Goal: Book appointment/travel/reservation

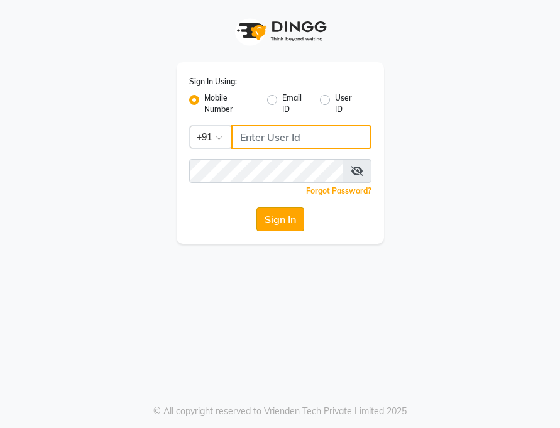
type input "7208521195"
click at [282, 213] on button "Sign In" at bounding box center [281, 220] width 48 height 24
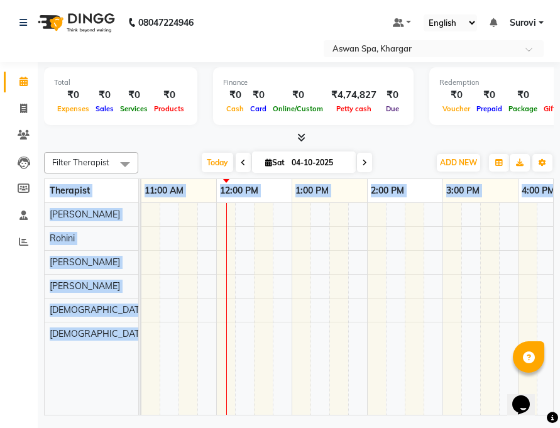
drag, startPoint x: 270, startPoint y: 428, endPoint x: 265, endPoint y: 413, distance: 15.7
click at [267, 428] on div "08047224946 Select Location × Aswan Spa, Khargar Default Panel My Panel English…" at bounding box center [280, 214] width 560 height 428
click at [359, 336] on td at bounding box center [357, 309] width 19 height 212
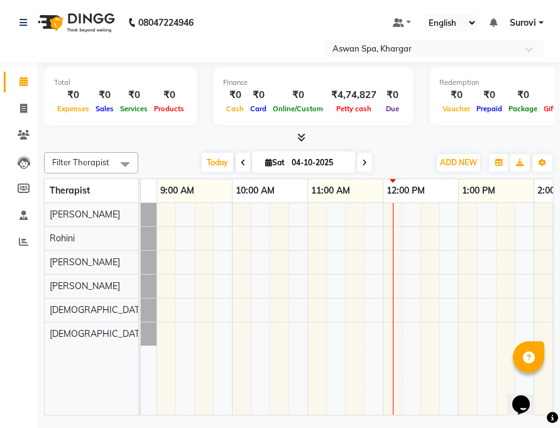
scroll to position [0, 94]
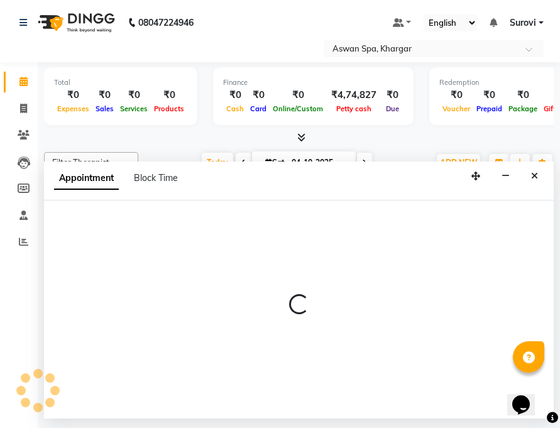
select select "66229"
select select "720"
select select "tentative"
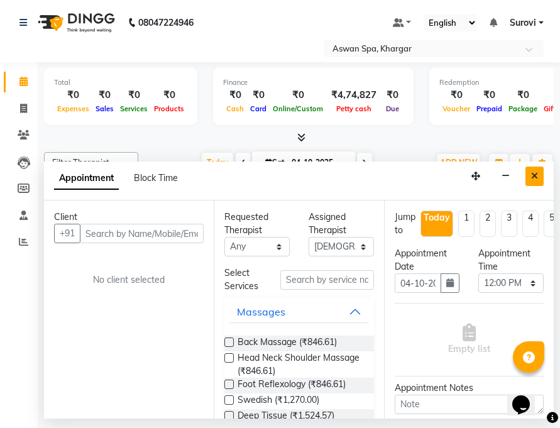
click at [536, 177] on icon "Close" at bounding box center [534, 176] width 7 height 9
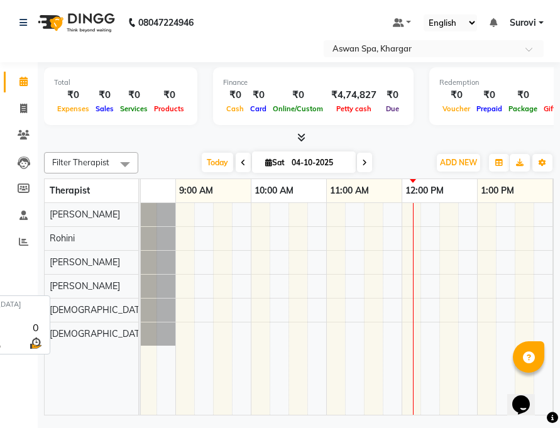
click at [68, 336] on span "[DEMOGRAPHIC_DATA] Waiting" at bounding box center [116, 333] width 132 height 11
click at [413, 328] on div at bounding box center [413, 309] width 1 height 212
select select "66230"
select select "720"
select select "tentative"
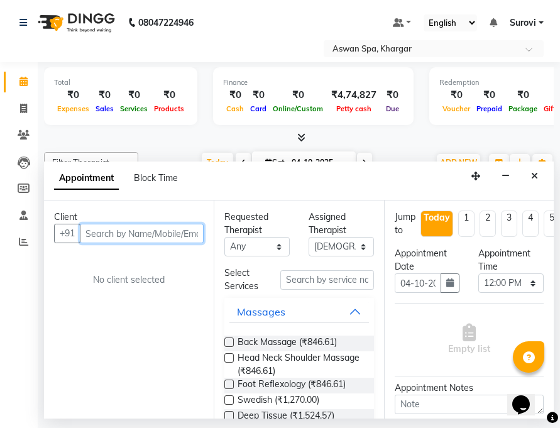
click at [149, 238] on input "text" at bounding box center [142, 233] width 124 height 19
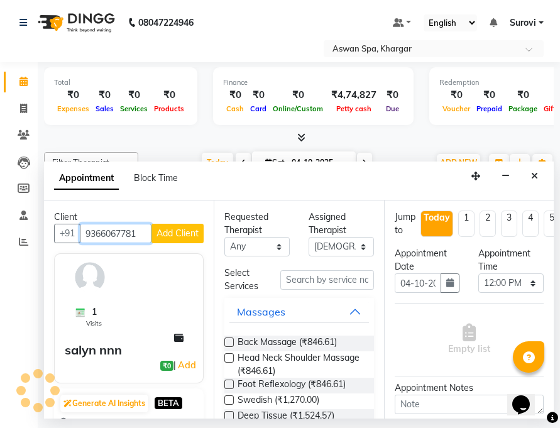
type input "9366067781"
click at [160, 233] on span "Add Client" at bounding box center [178, 233] width 42 height 11
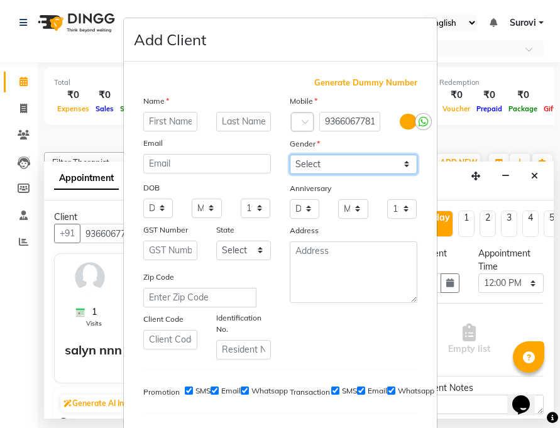
click at [351, 168] on select "Select [DEMOGRAPHIC_DATA] [DEMOGRAPHIC_DATA] Other Prefer Not To Say" at bounding box center [354, 164] width 128 height 19
select select "[DEMOGRAPHIC_DATA]"
click at [290, 155] on select "Select [DEMOGRAPHIC_DATA] [DEMOGRAPHIC_DATA] Other Prefer Not To Say" at bounding box center [354, 164] width 128 height 19
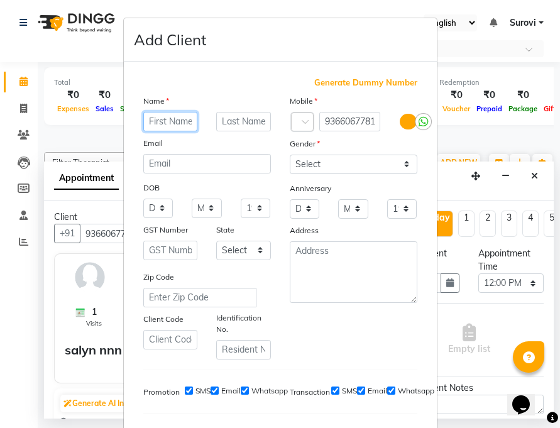
click at [167, 119] on input "text" at bounding box center [170, 121] width 55 height 19
type input "[PERSON_NAME]"
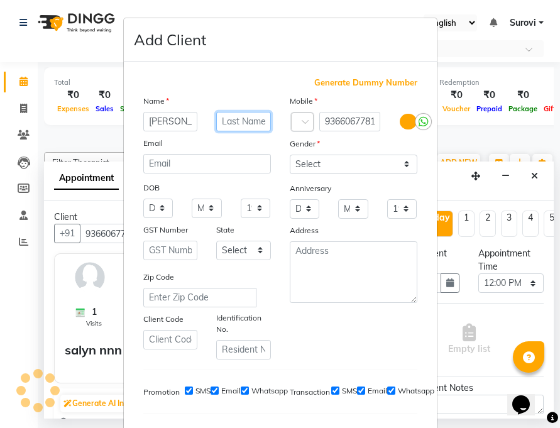
click at [221, 121] on input "text" at bounding box center [243, 121] width 55 height 19
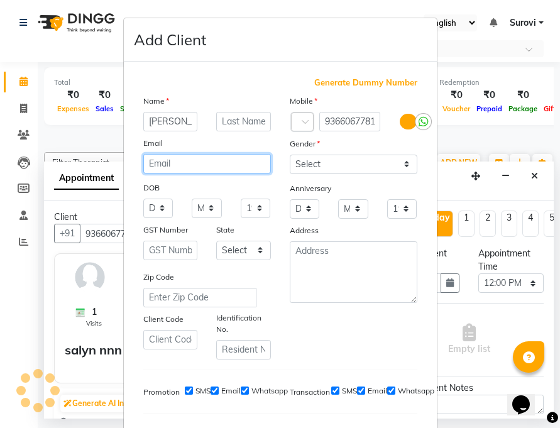
click at [157, 172] on input "email" at bounding box center [207, 163] width 128 height 19
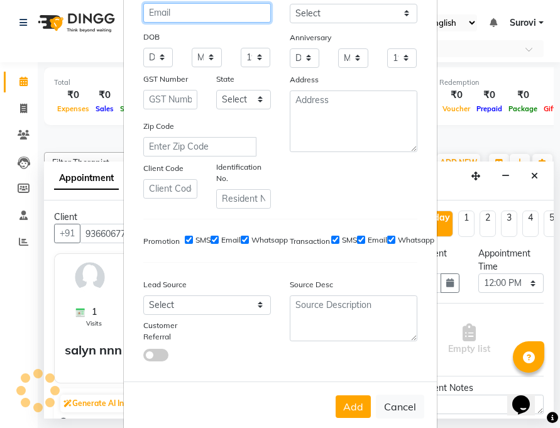
scroll to position [172, 0]
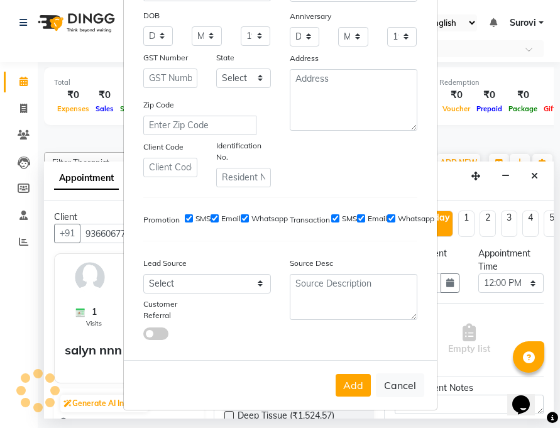
click at [350, 391] on button "Add" at bounding box center [353, 385] width 35 height 23
select select
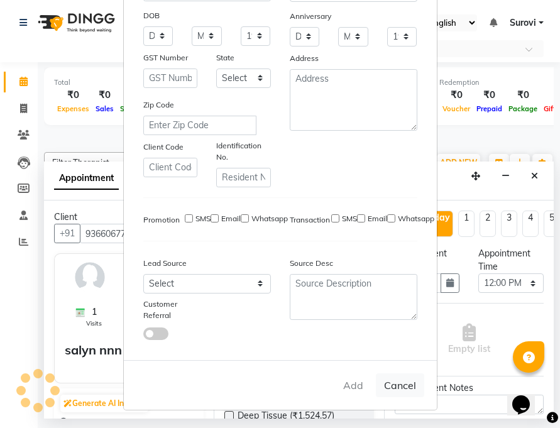
select select
checkbox input "false"
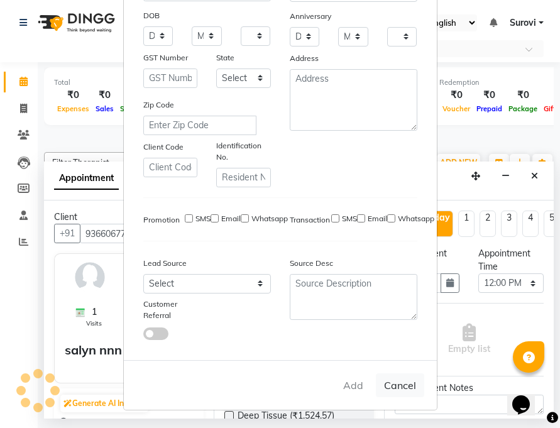
checkbox input "false"
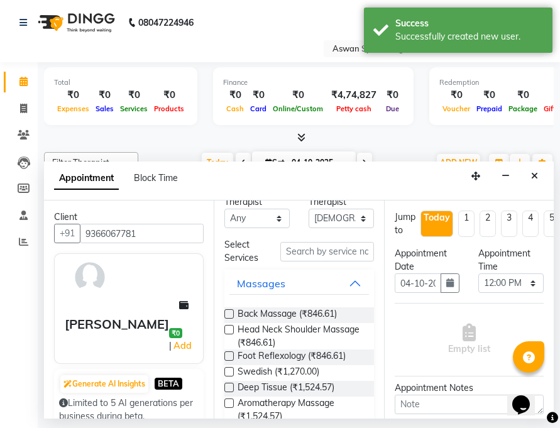
scroll to position [0, 0]
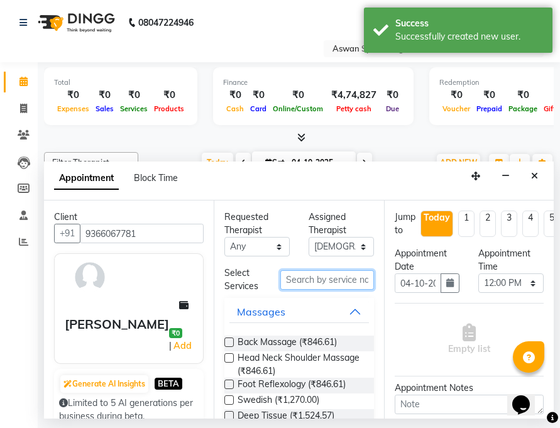
click at [334, 277] on input "text" at bounding box center [326, 279] width 93 height 19
click at [346, 309] on button "Massages" at bounding box center [299, 312] width 139 height 23
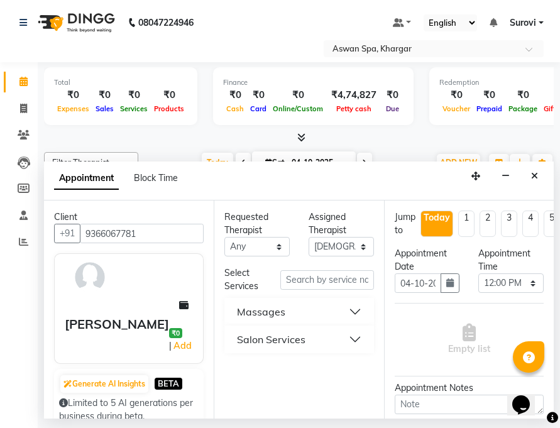
click at [356, 338] on button "Salon Services" at bounding box center [299, 339] width 139 height 23
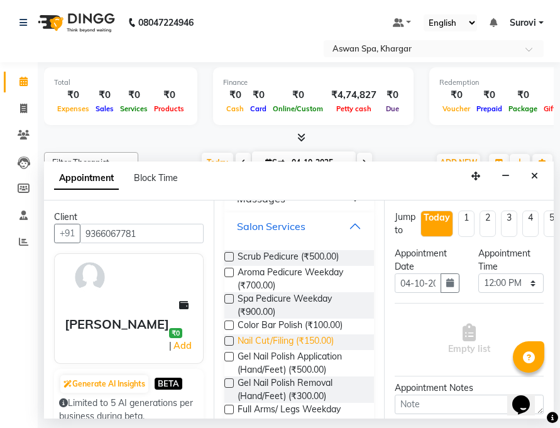
scroll to position [126, 0]
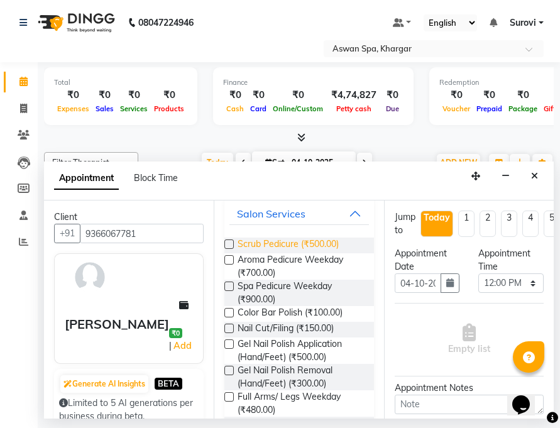
click at [274, 240] on span "Scrub Pedicure (₹500.00)" at bounding box center [288, 246] width 101 height 16
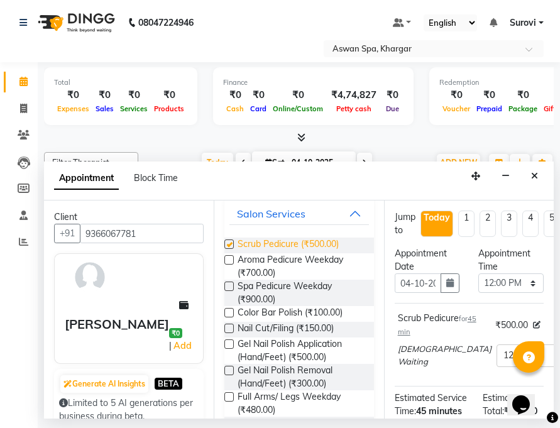
checkbox input "false"
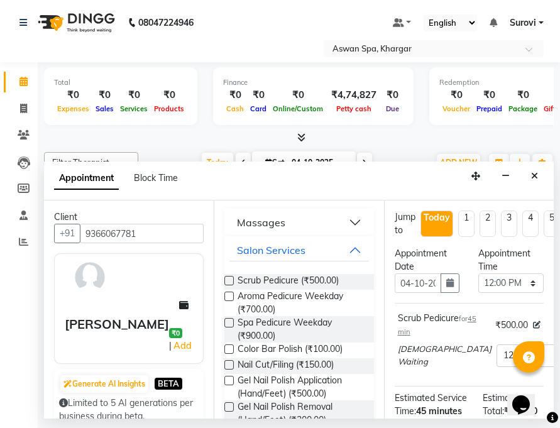
scroll to position [63, 0]
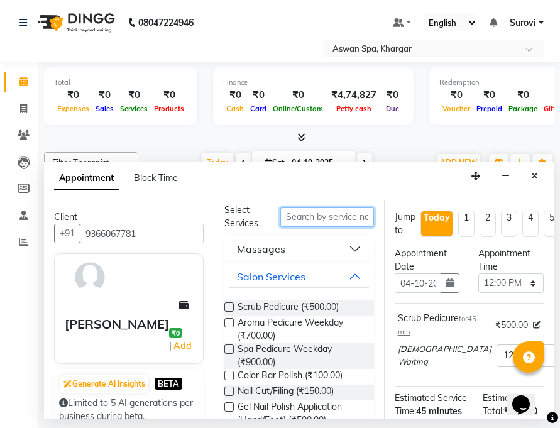
click at [297, 217] on input "text" at bounding box center [326, 217] width 93 height 19
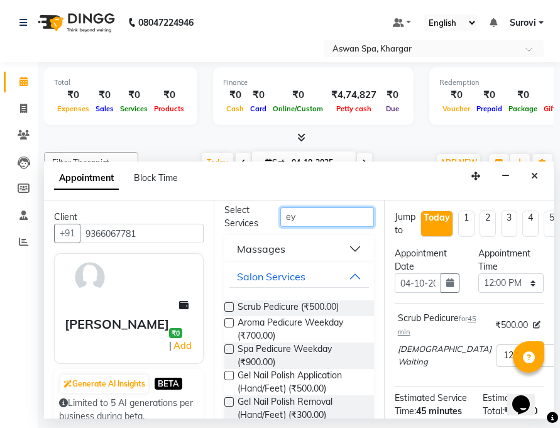
scroll to position [0, 0]
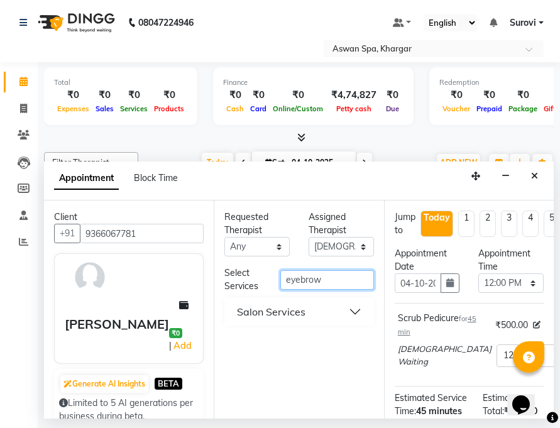
click at [340, 281] on input "eyebrow" at bounding box center [326, 279] width 93 height 19
type input "eyebrow"
click at [361, 309] on button "Salon Services" at bounding box center [299, 312] width 139 height 23
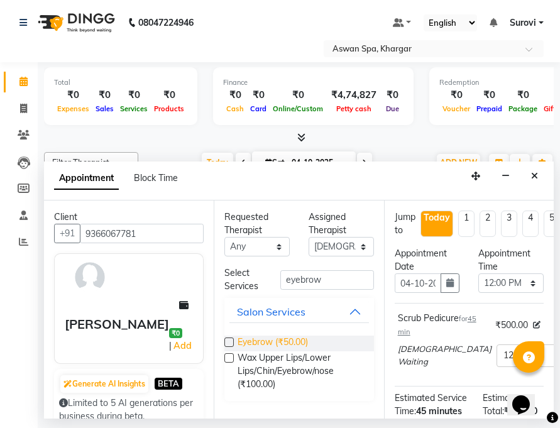
click at [288, 342] on span "Eyebrow (₹50.00)" at bounding box center [273, 344] width 70 height 16
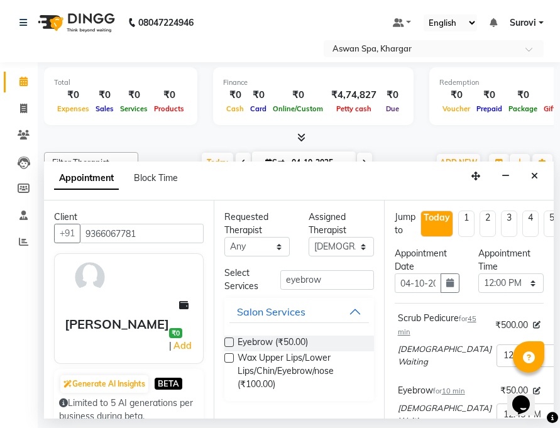
click at [231, 341] on label at bounding box center [228, 342] width 9 height 9
click at [231, 341] on input "checkbox" at bounding box center [228, 344] width 8 height 8
checkbox input "false"
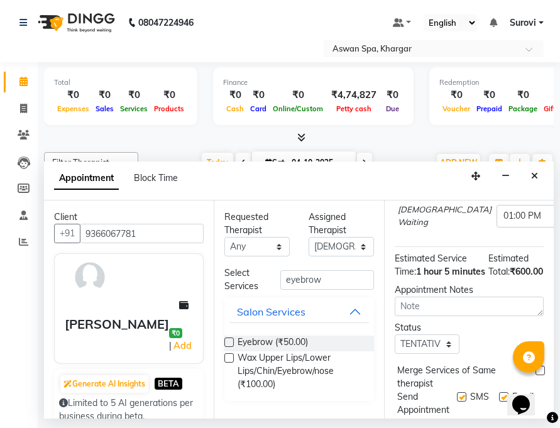
scroll to position [195, 0]
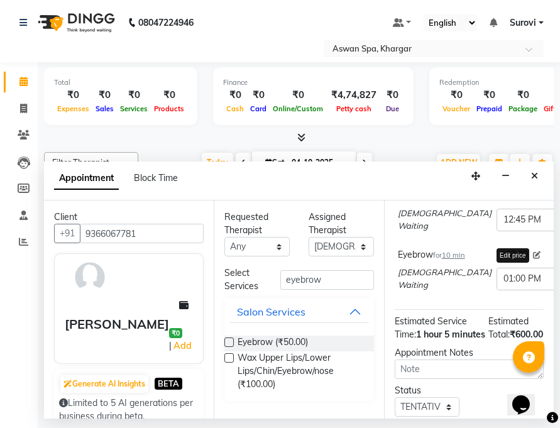
click at [533, 253] on icon at bounding box center [537, 256] width 8 height 8
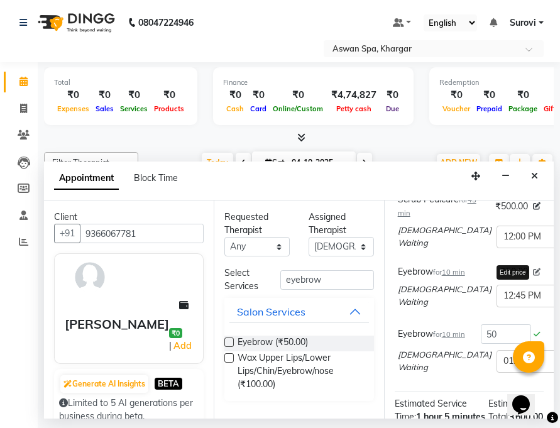
scroll to position [91, 0]
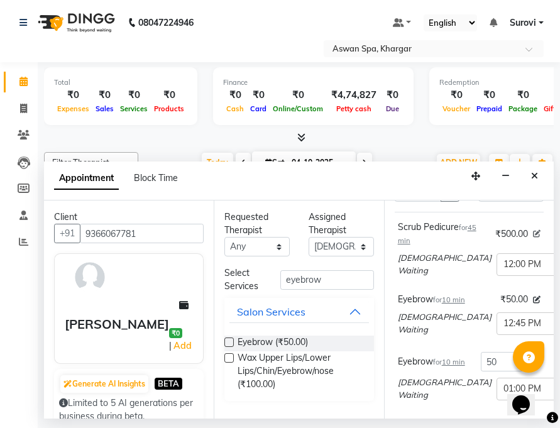
click at [533, 234] on icon at bounding box center [537, 234] width 8 height 8
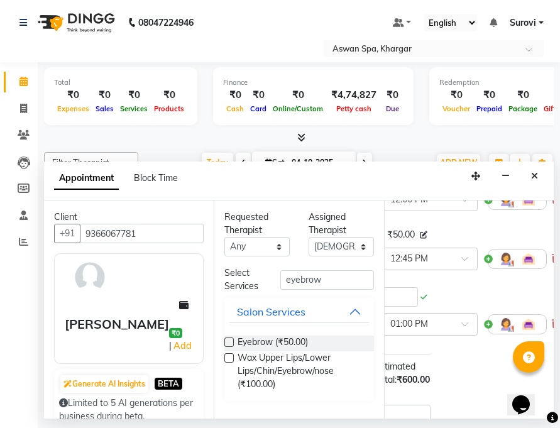
scroll to position [149, 113]
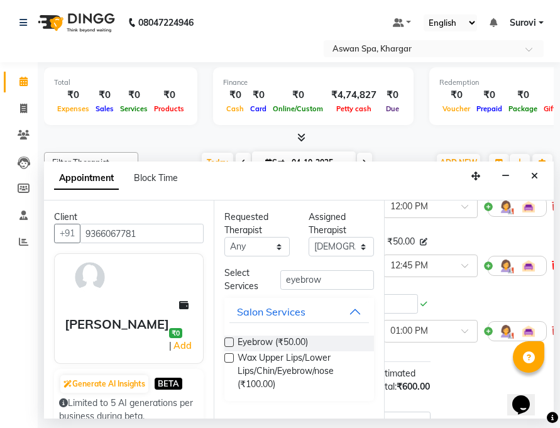
click at [552, 265] on icon at bounding box center [556, 265] width 8 height 9
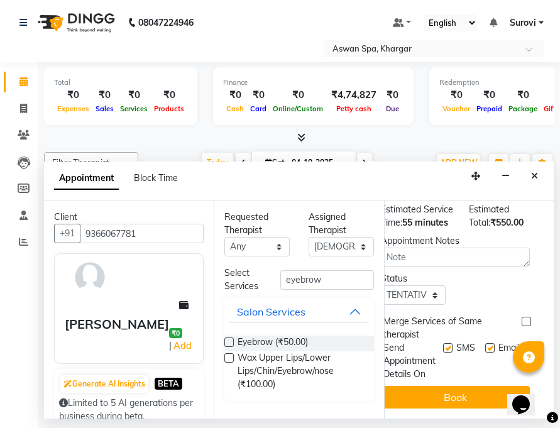
scroll to position [270, 0]
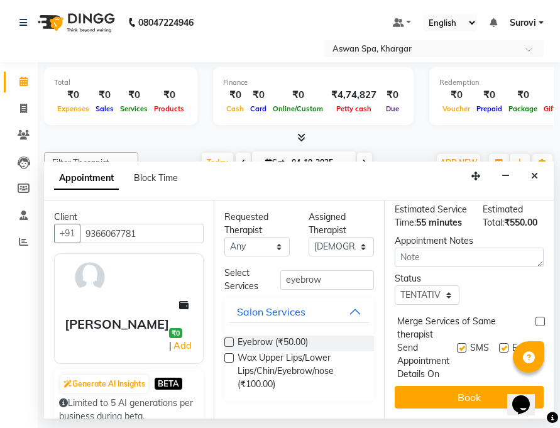
click at [450, 386] on button "Book" at bounding box center [469, 397] width 149 height 23
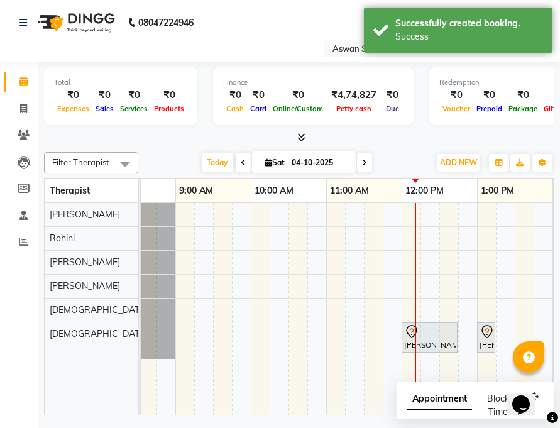
click at [420, 331] on div at bounding box center [429, 331] width 51 height 15
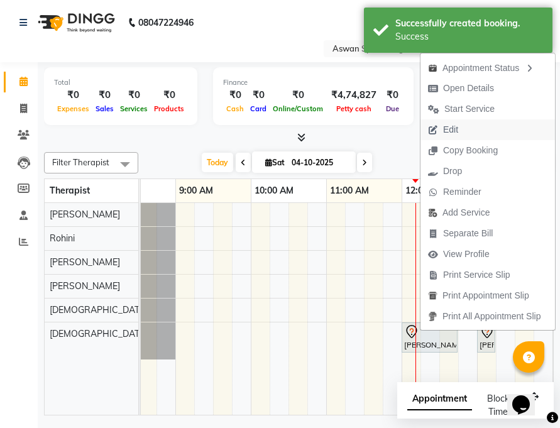
click at [451, 133] on span "Edit" at bounding box center [450, 129] width 15 height 13
select select "tentative"
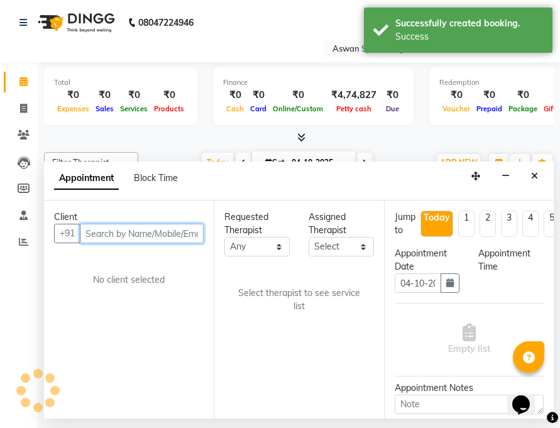
scroll to position [0, 302]
select select "66230"
select select "720"
select select "3733"
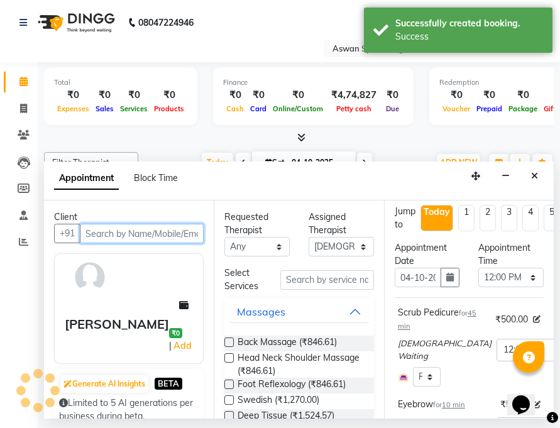
scroll to position [0, 0]
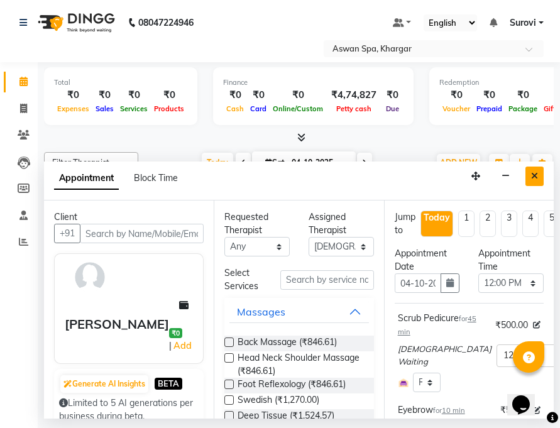
click at [532, 175] on icon "Close" at bounding box center [534, 176] width 7 height 9
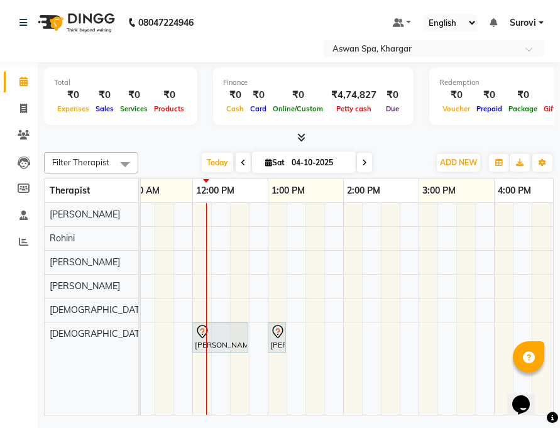
scroll to position [0, 236]
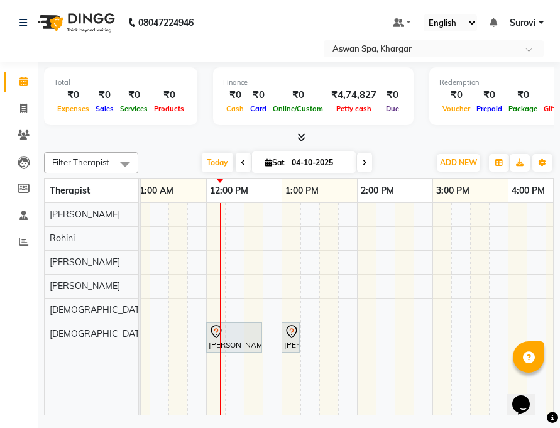
click at [231, 343] on div "[PERSON_NAME], TK01, 12:00 PM-12:45 PM, Scrub Pedicure" at bounding box center [234, 337] width 53 height 26
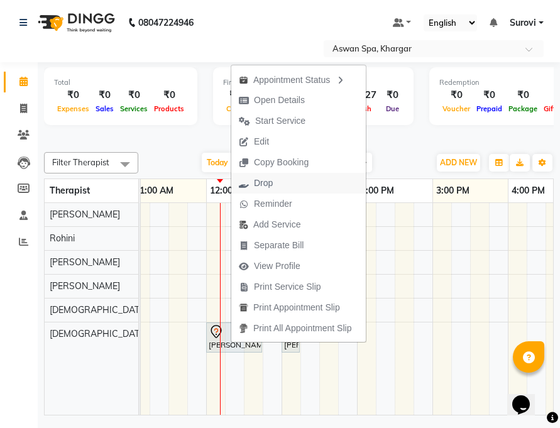
click at [278, 184] on span "Drop" at bounding box center [255, 183] width 49 height 21
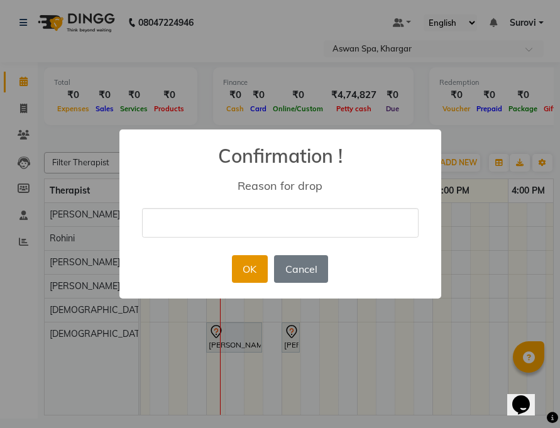
click at [250, 270] on button "OK" at bounding box center [250, 269] width 36 height 28
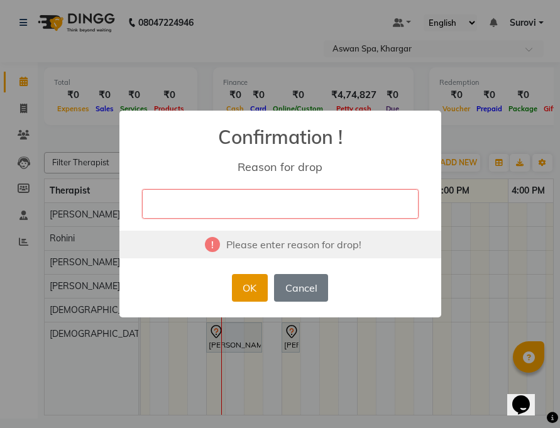
click at [248, 286] on button "OK" at bounding box center [250, 288] width 36 height 28
click at [243, 213] on input "text" at bounding box center [280, 204] width 277 height 30
type input "cancel by client"
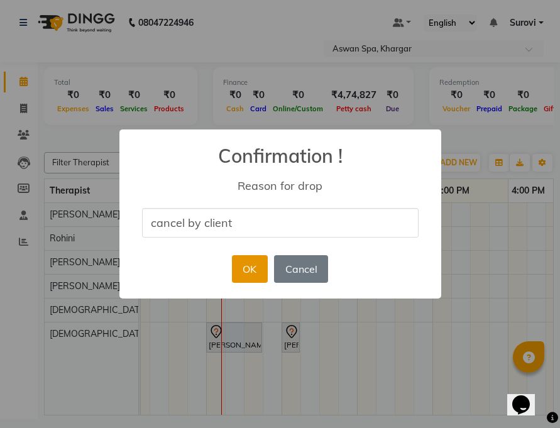
click at [251, 270] on button "OK" at bounding box center [250, 269] width 36 height 28
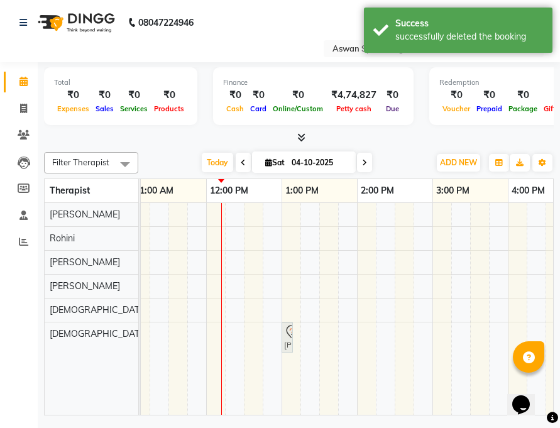
click at [297, 331] on link "[PERSON_NAME], TK01, 01:00 PM-01:10 PM, Eyebrow" at bounding box center [291, 338] width 18 height 30
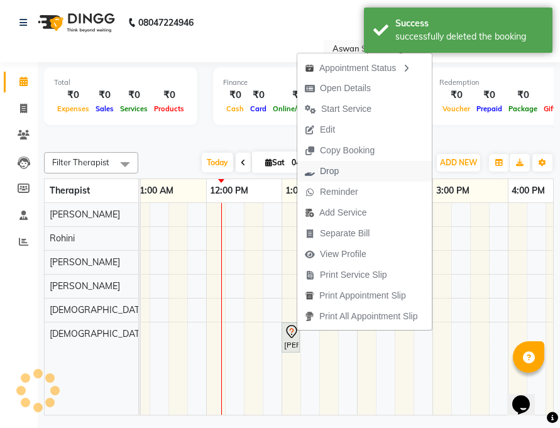
click at [350, 169] on button "Drop" at bounding box center [364, 171] width 135 height 21
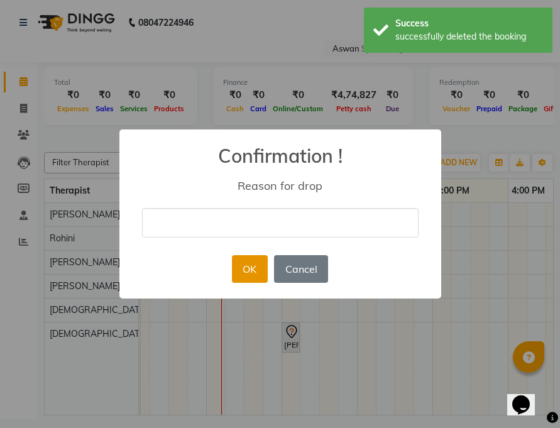
click at [257, 263] on button "OK" at bounding box center [250, 269] width 36 height 28
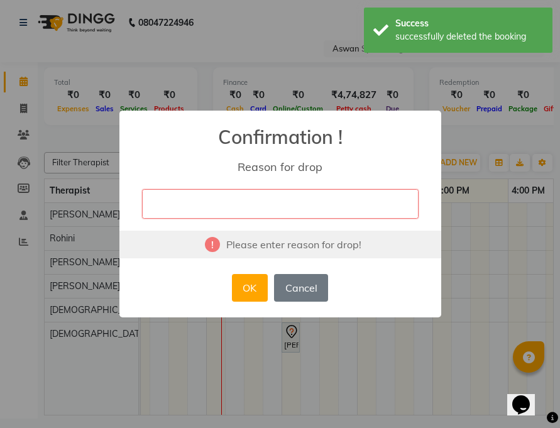
click at [261, 215] on input "text" at bounding box center [280, 204] width 277 height 30
type input "cancel by client"
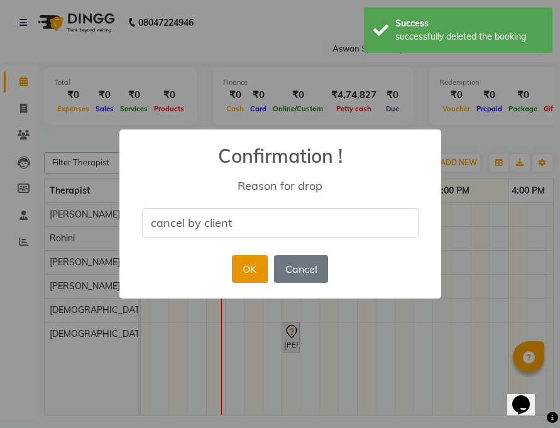
click at [255, 275] on button "OK" at bounding box center [250, 269] width 36 height 28
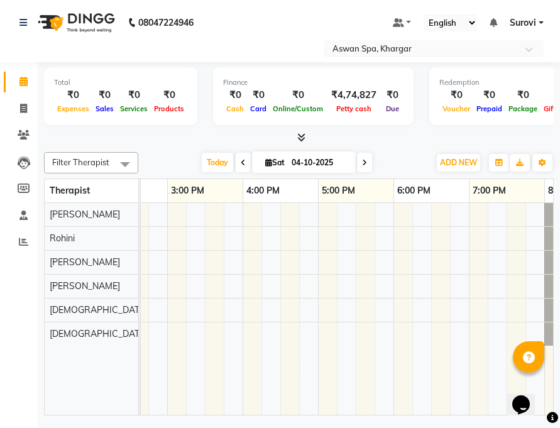
scroll to position [0, 440]
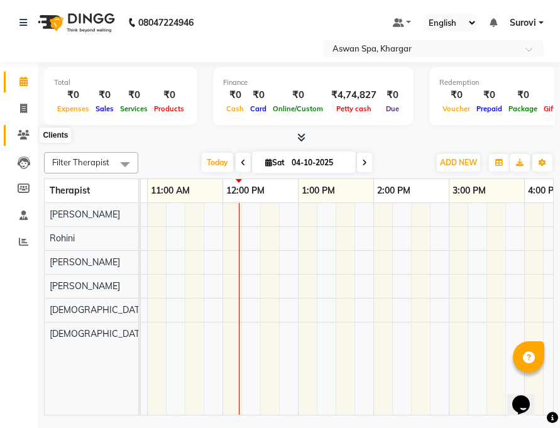
click at [24, 133] on icon at bounding box center [24, 134] width 12 height 9
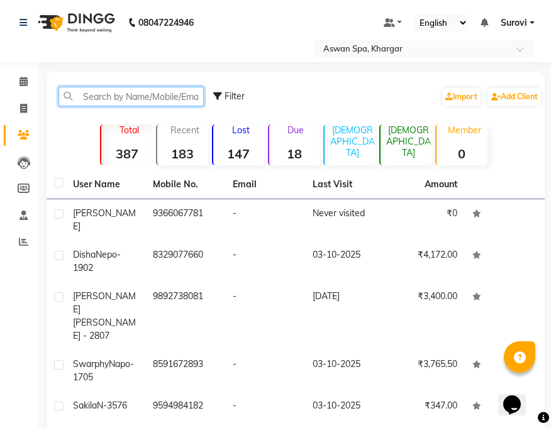
click at [111, 99] on input "text" at bounding box center [130, 96] width 145 height 19
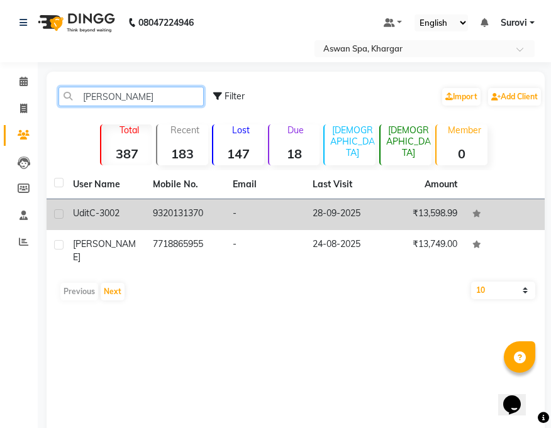
type input "[PERSON_NAME]"
click at [124, 215] on div "[PERSON_NAME] C-3002" at bounding box center [105, 213] width 65 height 13
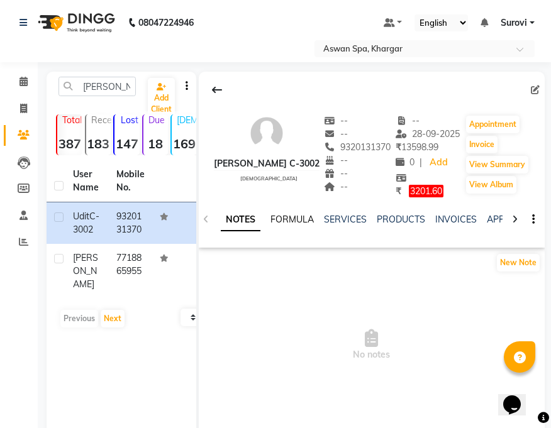
click at [301, 214] on link "FORMULA" at bounding box center [291, 219] width 43 height 11
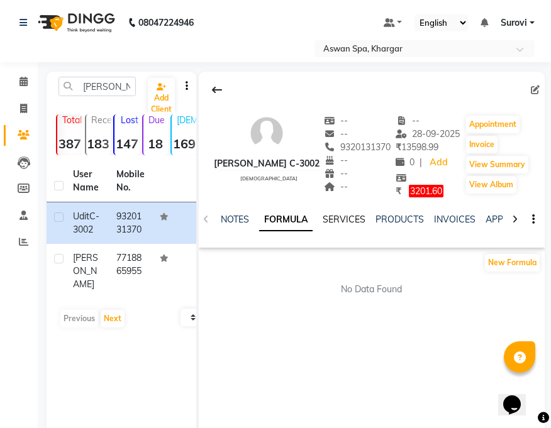
click at [331, 220] on link "SERVICES" at bounding box center [344, 219] width 43 height 11
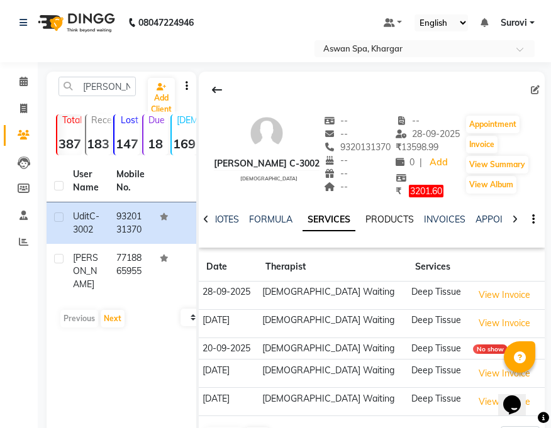
click at [391, 218] on link "PRODUCTS" at bounding box center [389, 219] width 48 height 11
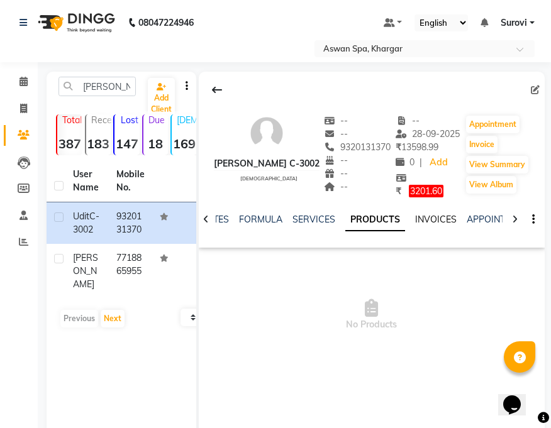
click at [433, 218] on link "INVOICES" at bounding box center [436, 219] width 42 height 11
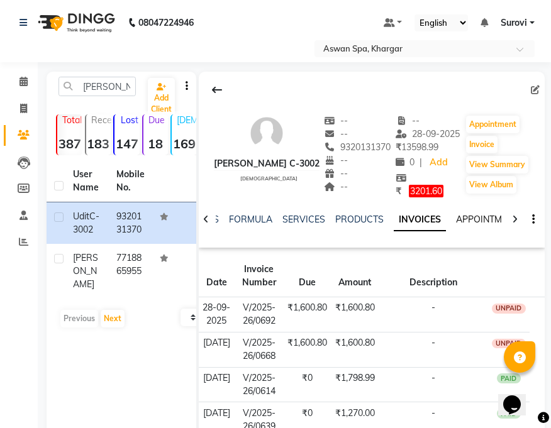
click at [478, 219] on link "APPOINTMENTS" at bounding box center [490, 219] width 68 height 11
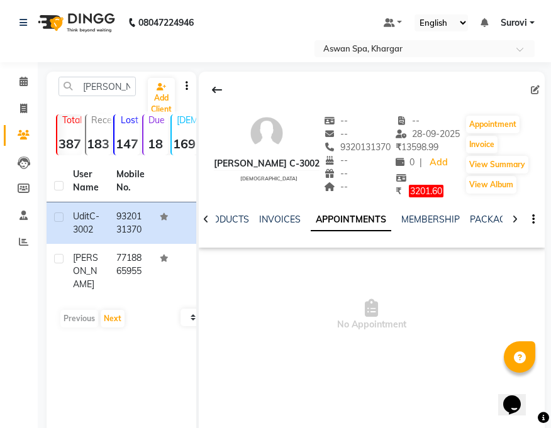
scroll to position [0, 149]
click at [403, 221] on link "MEMBERSHIP" at bounding box center [406, 219] width 58 height 11
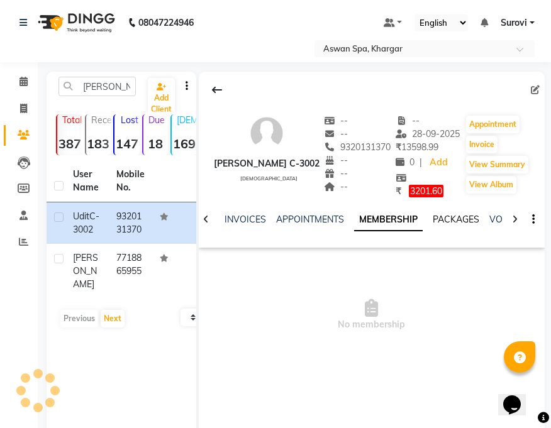
click at [466, 216] on link "PACKAGES" at bounding box center [456, 219] width 47 height 11
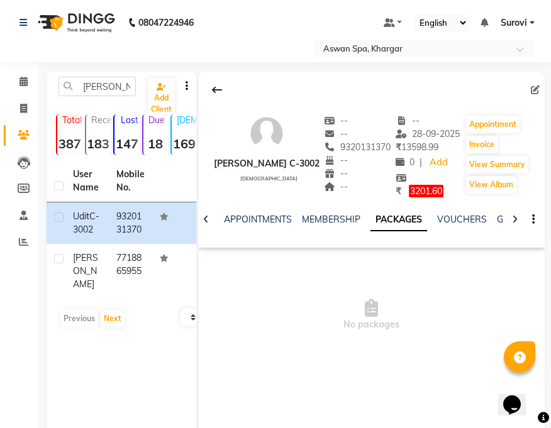
scroll to position [0, 228]
click at [426, 214] on link "VOUCHERS" at bounding box center [426, 219] width 50 height 11
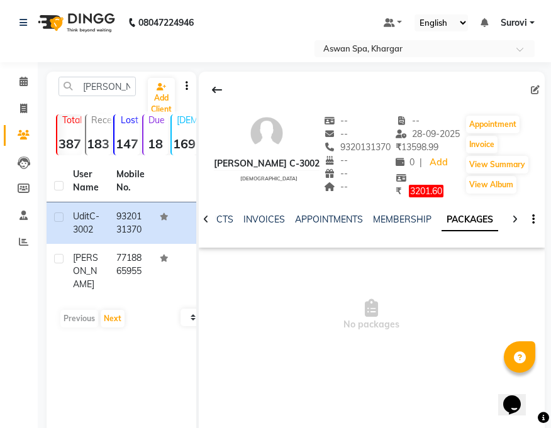
click at [418, 197] on span "3201.60" at bounding box center [426, 191] width 35 height 13
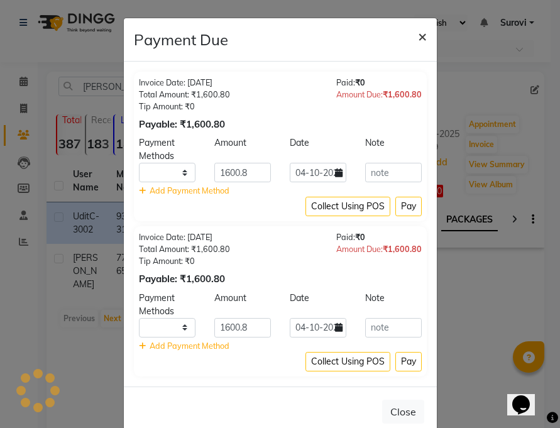
click at [419, 33] on span "×" at bounding box center [422, 35] width 9 height 19
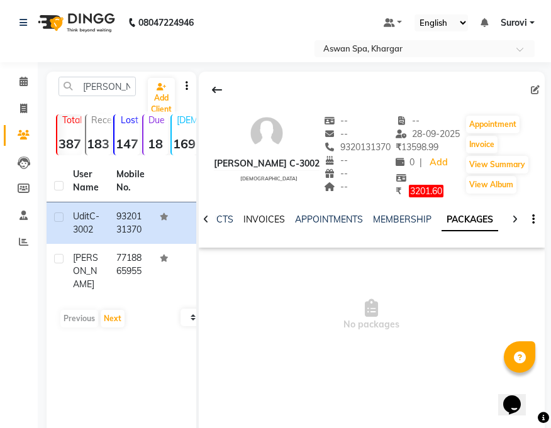
click at [265, 214] on link "INVOICES" at bounding box center [264, 219] width 42 height 11
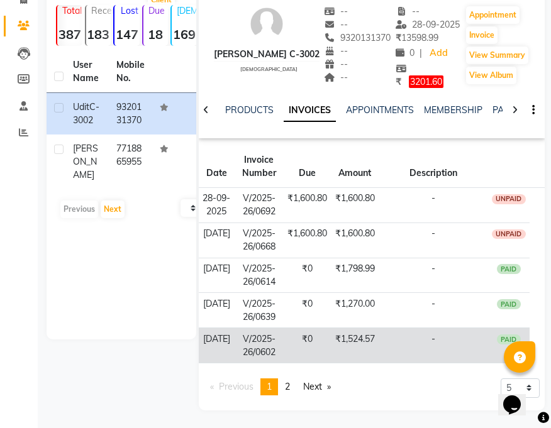
scroll to position [111, 0]
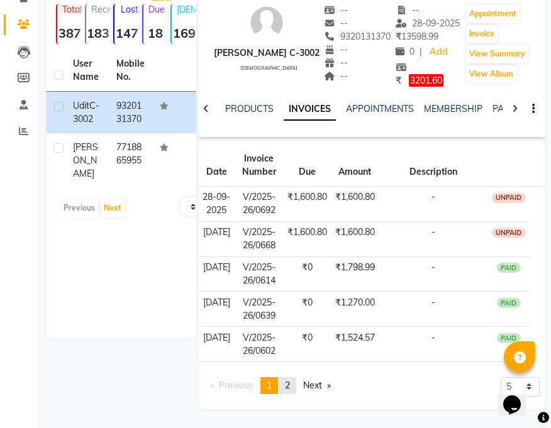
click at [288, 386] on span "2" at bounding box center [287, 385] width 5 height 11
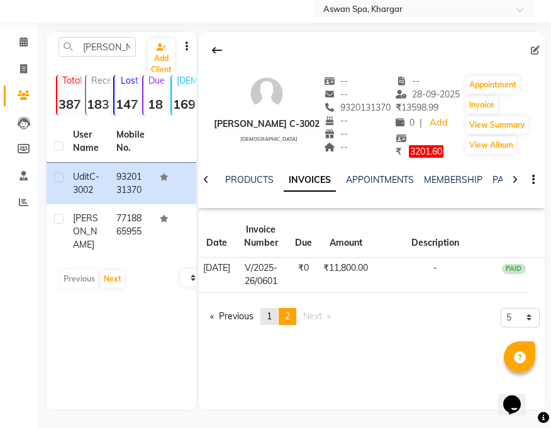
click at [271, 316] on span "1" at bounding box center [269, 316] width 5 height 11
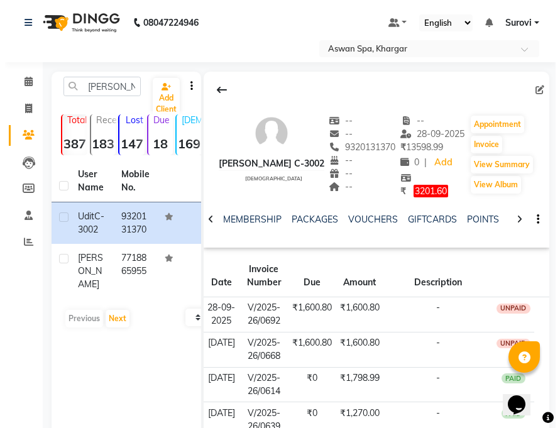
scroll to position [0, 317]
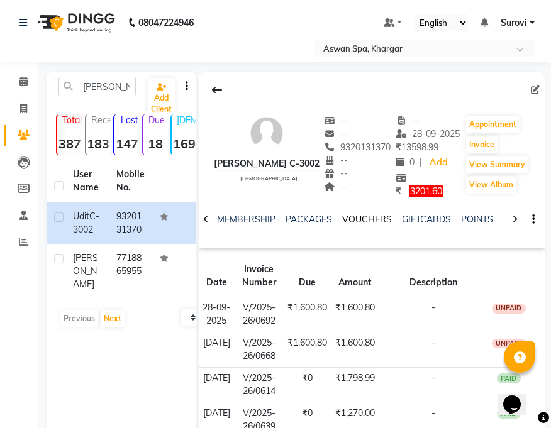
click at [370, 219] on link "VOUCHERS" at bounding box center [367, 219] width 50 height 11
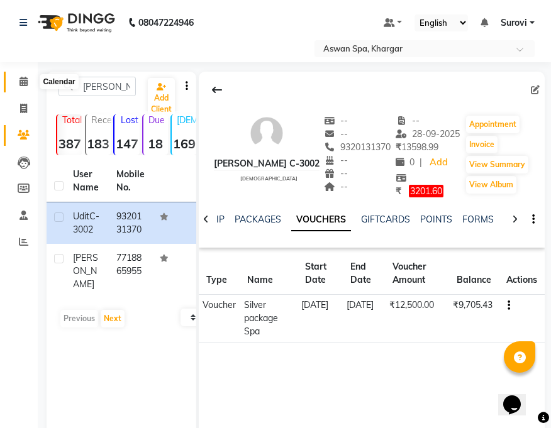
click at [23, 77] on icon at bounding box center [23, 81] width 8 height 9
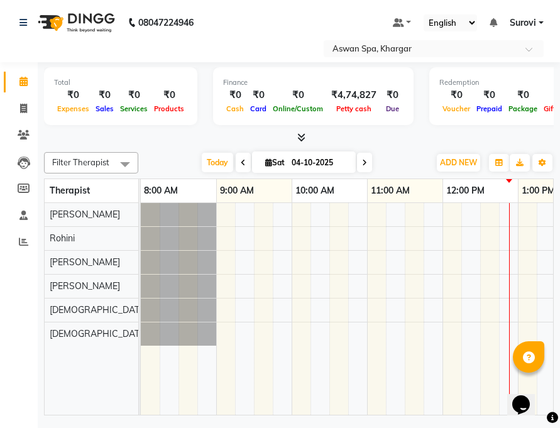
click at [240, 163] on span at bounding box center [243, 162] width 15 height 19
type input "03-10-2025"
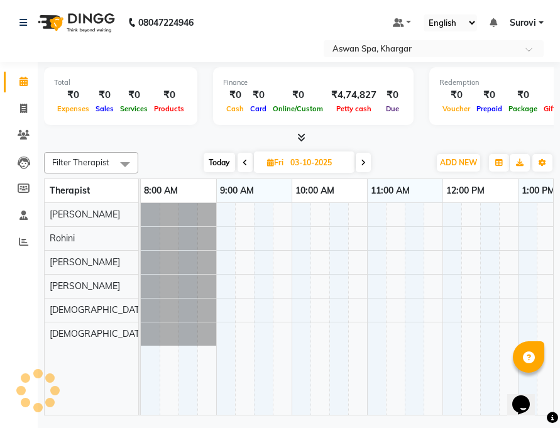
scroll to position [0, 302]
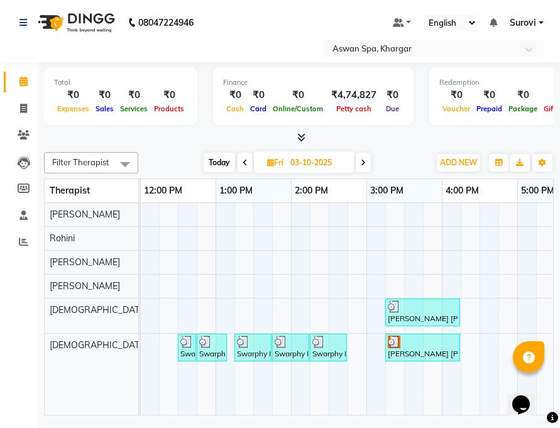
click at [269, 165] on icon at bounding box center [270, 162] width 7 height 8
select select "10"
select select "2025"
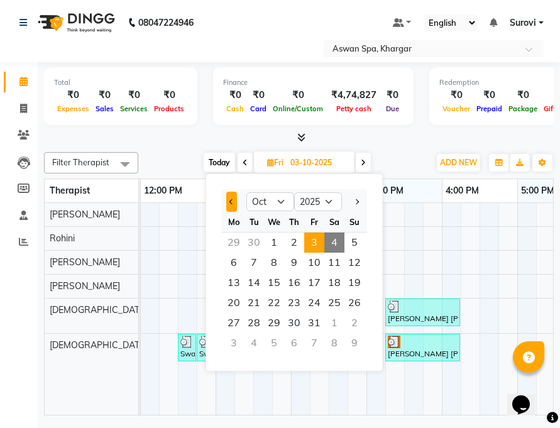
click at [229, 205] on button "Previous month" at bounding box center [231, 202] width 11 height 20
select select "9"
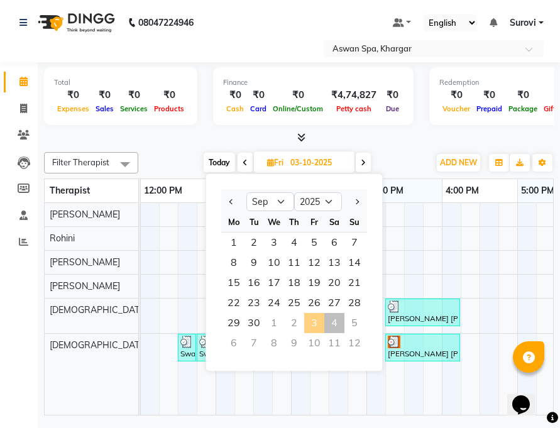
click at [314, 322] on div "3" at bounding box center [314, 323] width 20 height 20
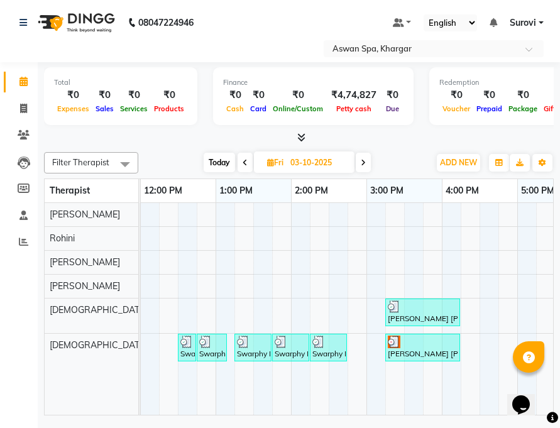
click at [269, 159] on icon at bounding box center [270, 162] width 7 height 8
select select "10"
select select "2025"
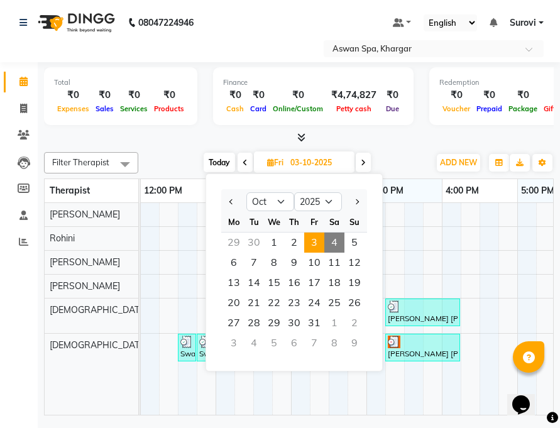
click at [238, 162] on span at bounding box center [245, 162] width 15 height 19
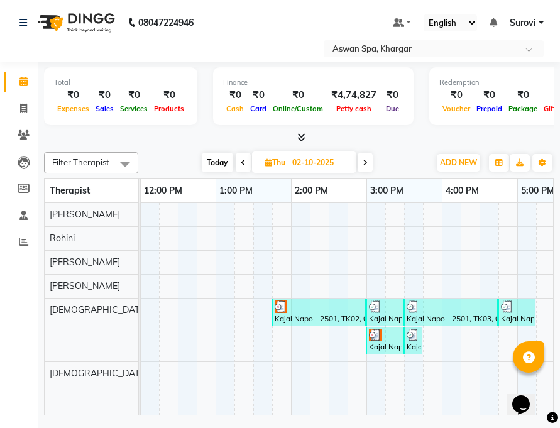
click at [241, 162] on icon at bounding box center [243, 163] width 5 height 8
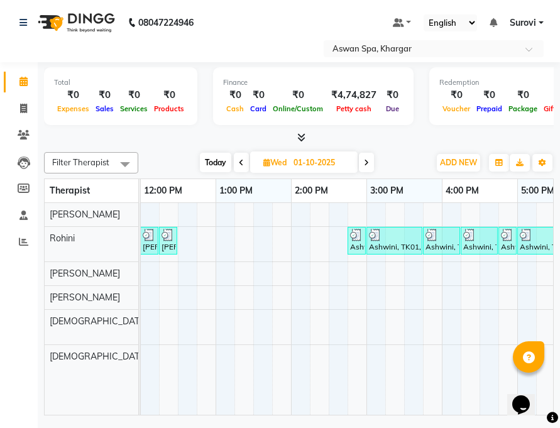
click at [241, 162] on icon at bounding box center [241, 163] width 5 height 8
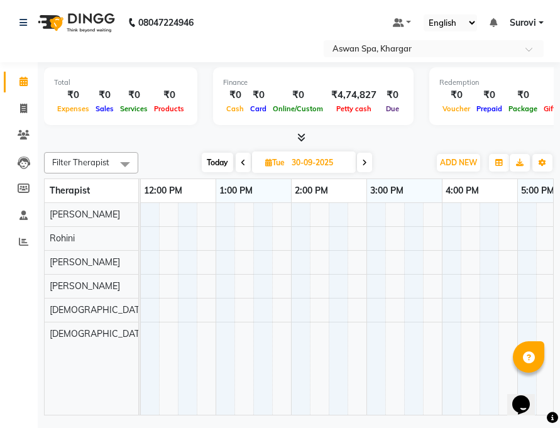
click at [241, 162] on icon at bounding box center [243, 163] width 5 height 8
click at [364, 163] on icon at bounding box center [365, 163] width 5 height 8
click at [364, 163] on icon at bounding box center [364, 163] width 5 height 8
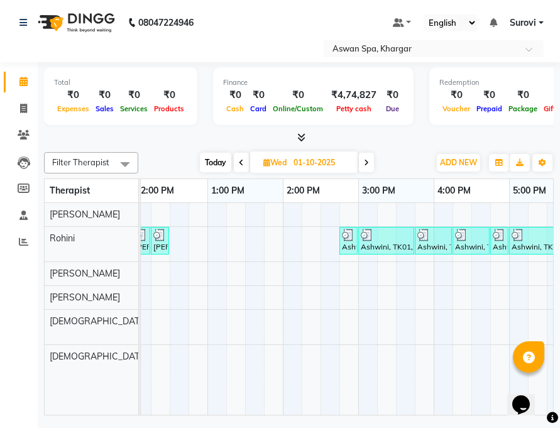
scroll to position [0, 396]
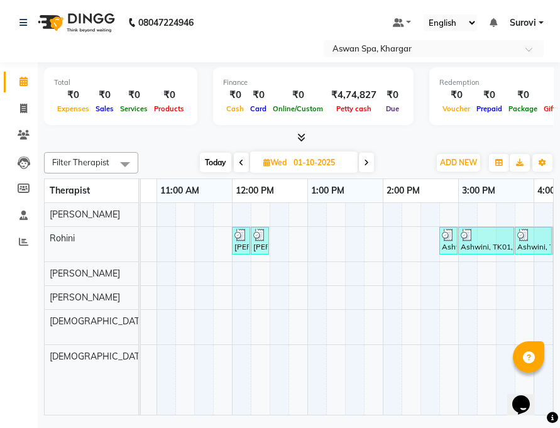
click at [242, 164] on icon at bounding box center [241, 163] width 5 height 8
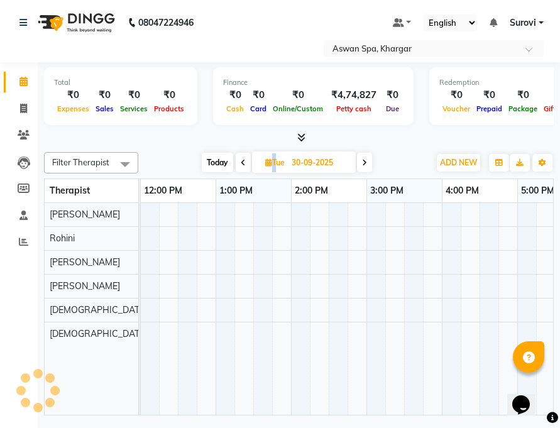
click at [242, 164] on icon at bounding box center [243, 163] width 5 height 8
click at [242, 164] on icon at bounding box center [242, 163] width 5 height 8
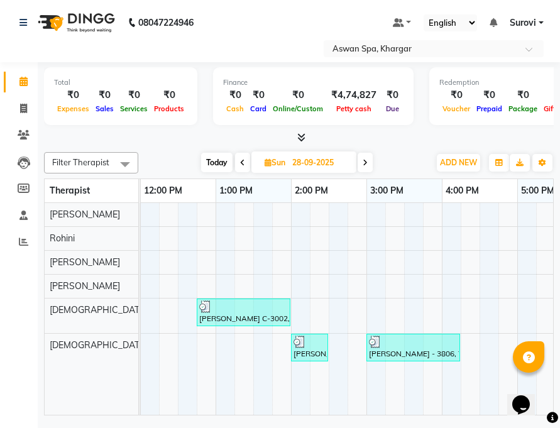
click at [243, 163] on icon at bounding box center [242, 163] width 5 height 8
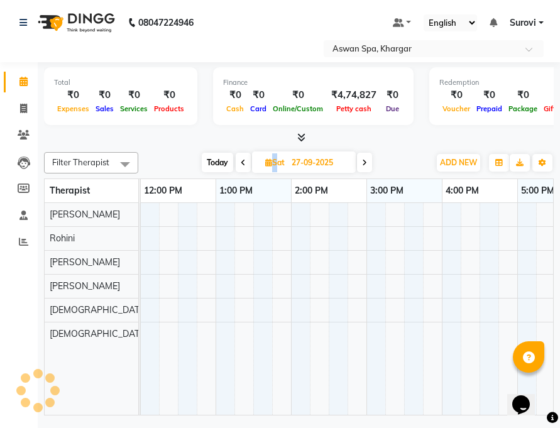
click at [243, 163] on icon at bounding box center [243, 163] width 5 height 8
click at [243, 163] on icon at bounding box center [245, 163] width 5 height 8
type input "[DATE]"
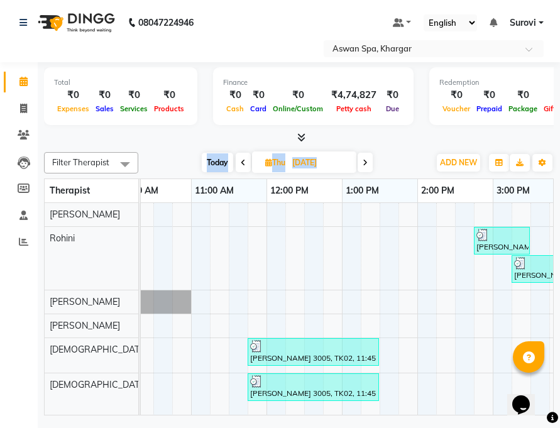
click at [258, 349] on img at bounding box center [256, 346] width 13 height 13
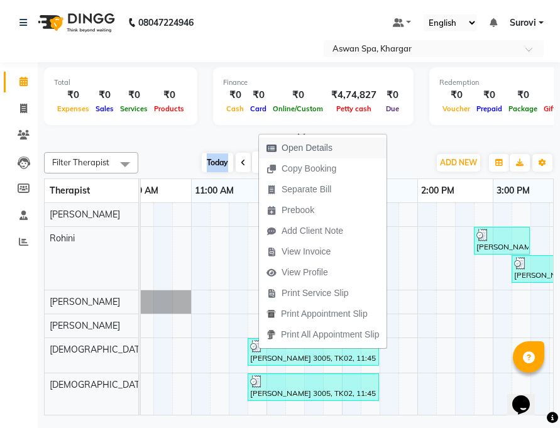
click at [319, 147] on span "Open Details" at bounding box center [307, 147] width 51 height 13
select select "3"
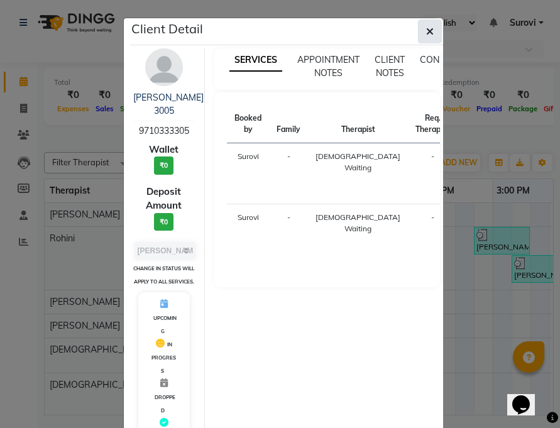
click at [427, 25] on span "button" at bounding box center [430, 31] width 8 height 13
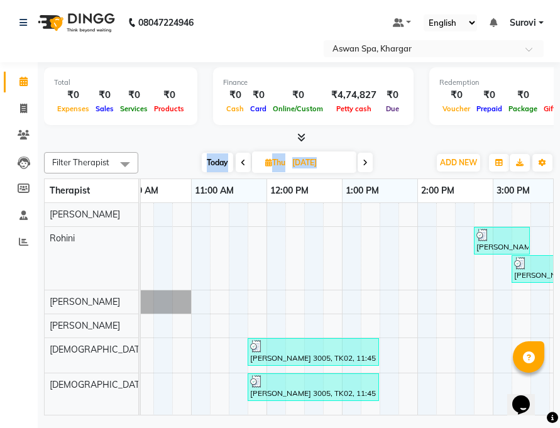
click at [363, 159] on icon at bounding box center [365, 163] width 5 height 8
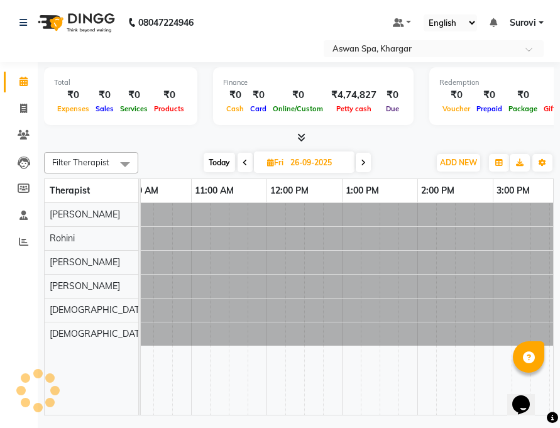
scroll to position [0, 0]
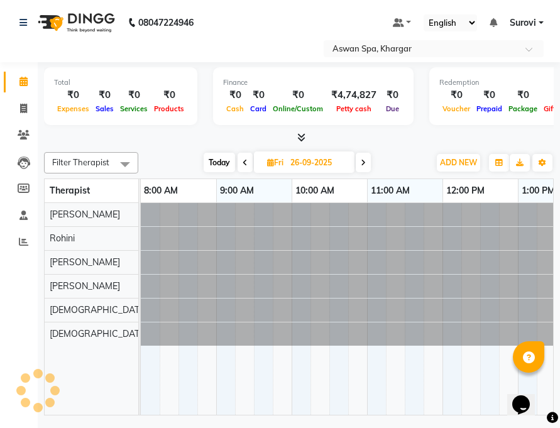
click at [363, 160] on icon at bounding box center [363, 163] width 5 height 8
click at [363, 160] on span at bounding box center [363, 162] width 15 height 19
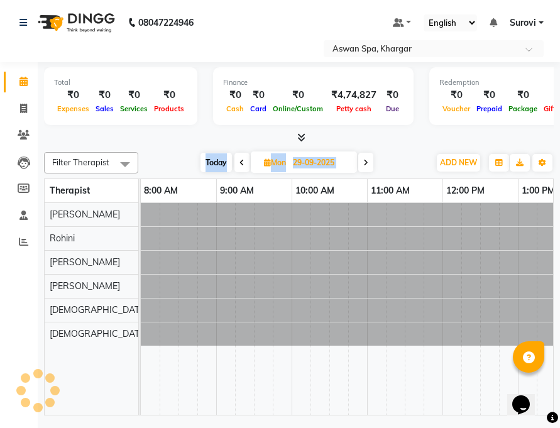
scroll to position [0, 302]
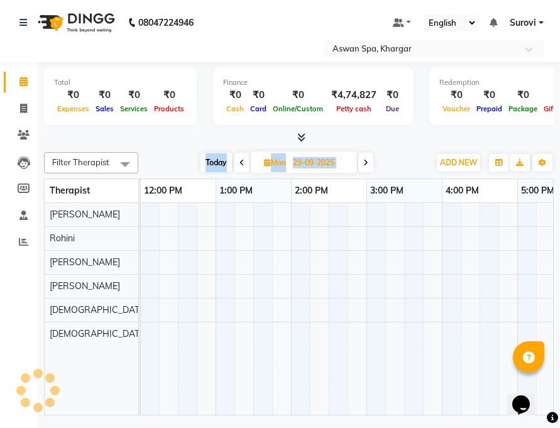
click at [363, 160] on span at bounding box center [365, 162] width 15 height 19
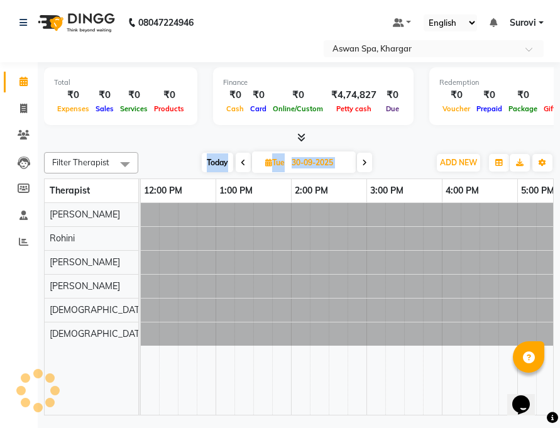
click at [363, 160] on icon at bounding box center [364, 163] width 5 height 8
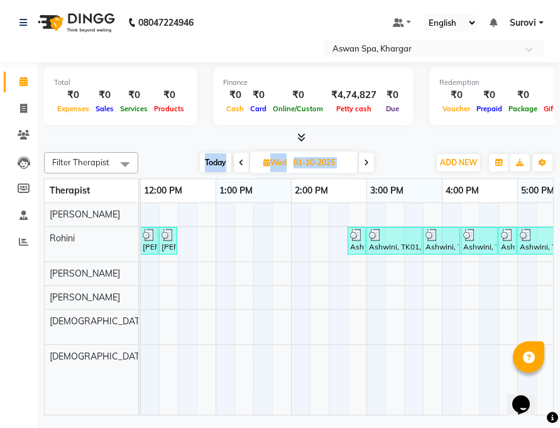
click at [363, 160] on span at bounding box center [366, 162] width 15 height 19
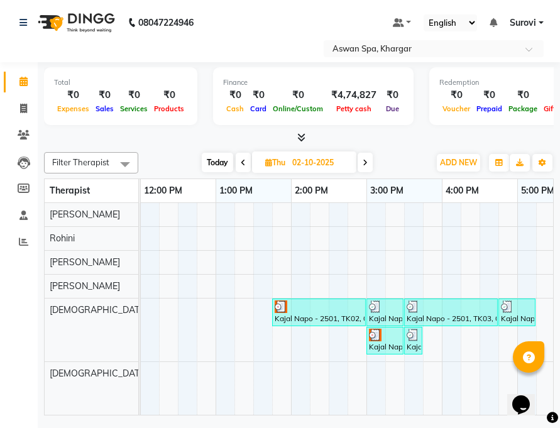
click at [362, 159] on span at bounding box center [365, 162] width 15 height 19
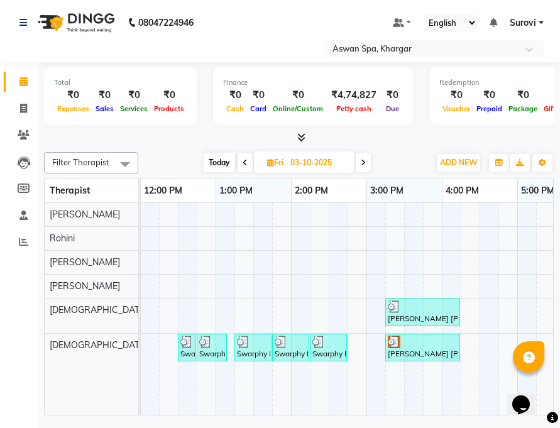
click at [359, 157] on span at bounding box center [363, 162] width 15 height 19
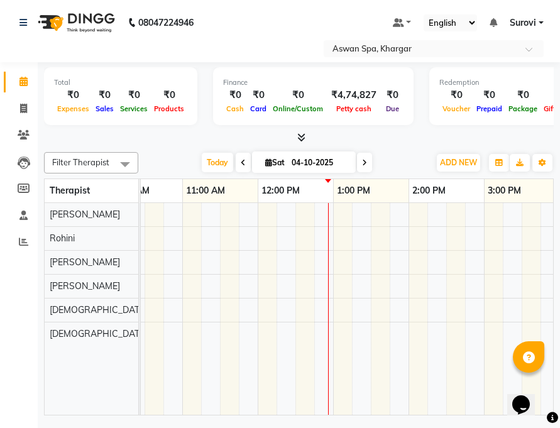
scroll to position [0, 365]
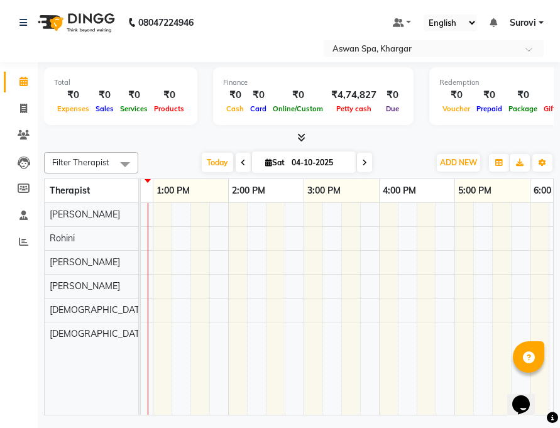
click at [367, 158] on span at bounding box center [364, 162] width 15 height 19
type input "05-10-2025"
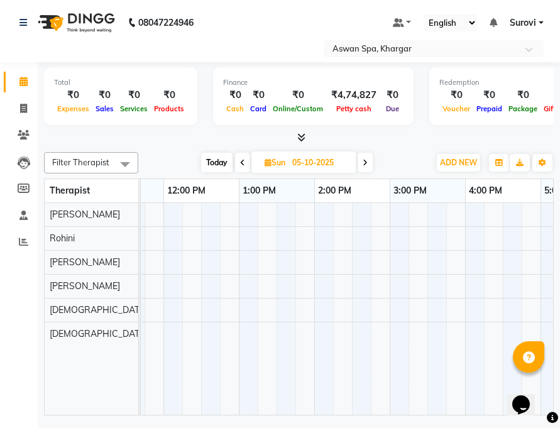
scroll to position [0, 203]
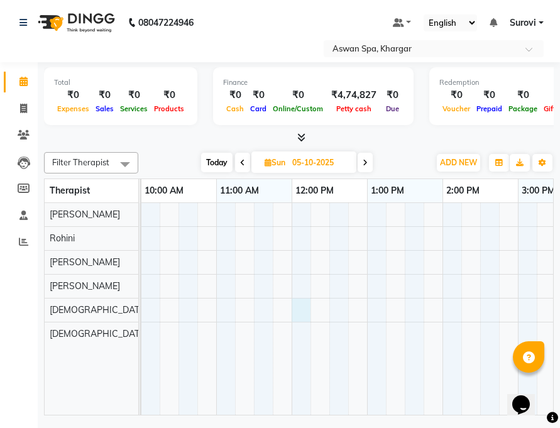
click at [301, 307] on div at bounding box center [480, 309] width 981 height 212
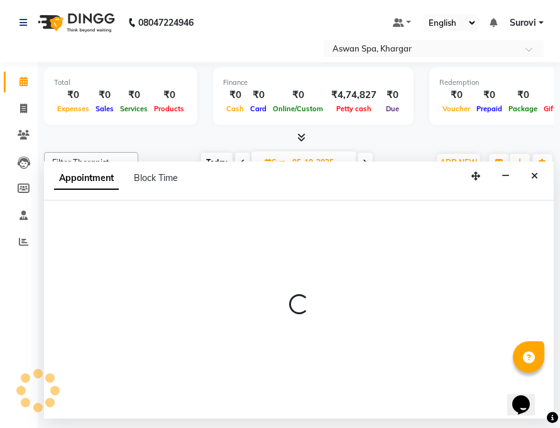
select select "66229"
select select "720"
select select "tentative"
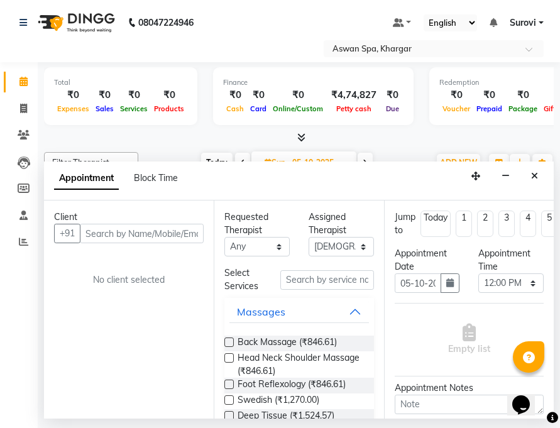
click at [137, 239] on input "text" at bounding box center [142, 233] width 124 height 19
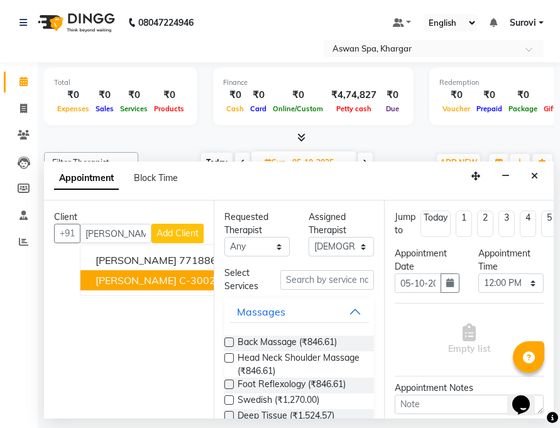
click at [218, 279] on ngb-highlight "9320131370" at bounding box center [249, 280] width 63 height 13
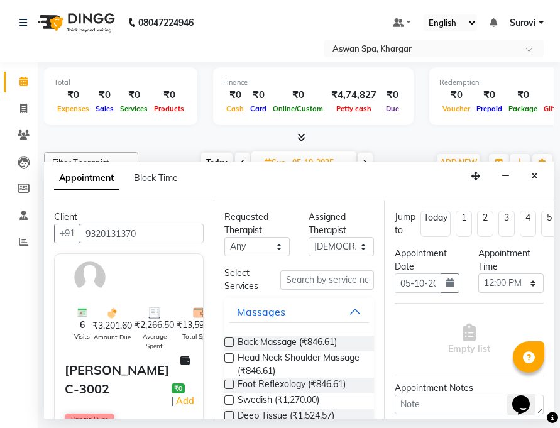
type input "9320131370"
click at [343, 313] on button "Massages" at bounding box center [299, 312] width 139 height 23
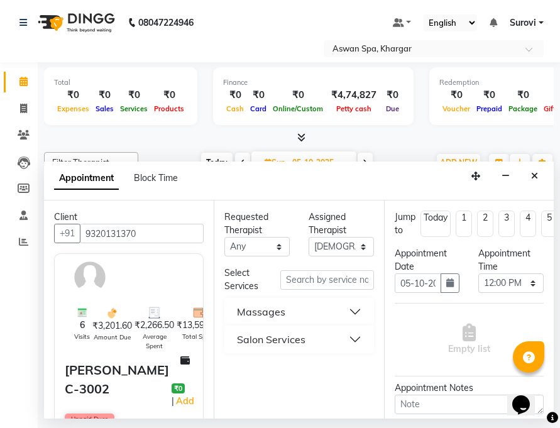
drag, startPoint x: 358, startPoint y: 309, endPoint x: 347, endPoint y: 298, distance: 15.1
click at [357, 309] on button "Massages" at bounding box center [299, 312] width 139 height 23
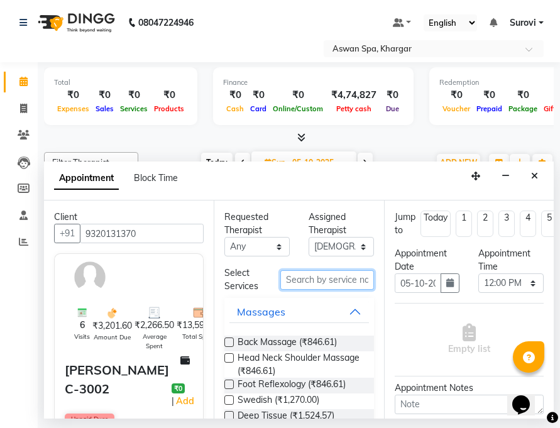
click at [331, 278] on input "text" at bounding box center [326, 279] width 93 height 19
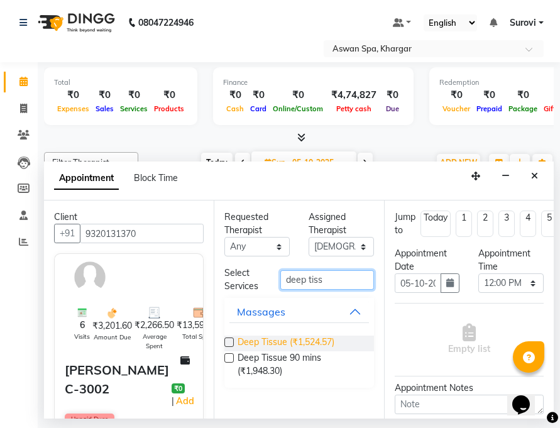
type input "deep tiss"
click at [316, 343] on span "Deep Tissue (₹1,524.57)" at bounding box center [286, 344] width 97 height 16
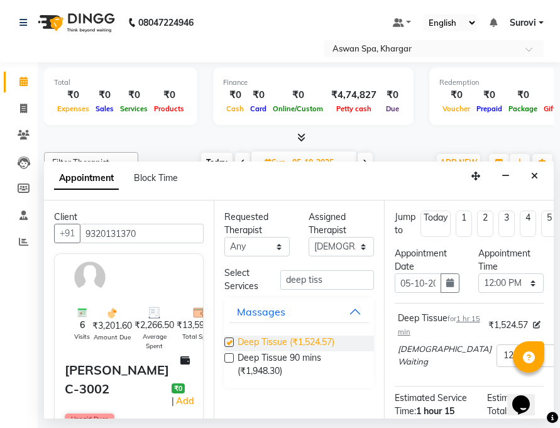
checkbox input "false"
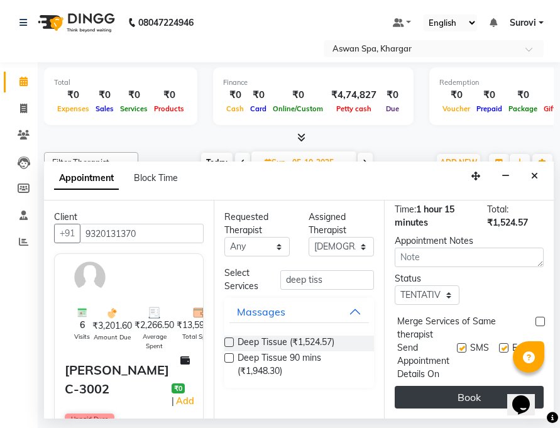
click at [477, 386] on button "Book" at bounding box center [469, 397] width 149 height 23
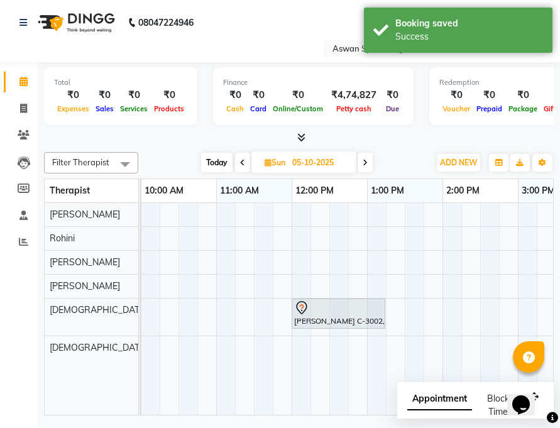
click at [242, 162] on icon at bounding box center [242, 163] width 5 height 8
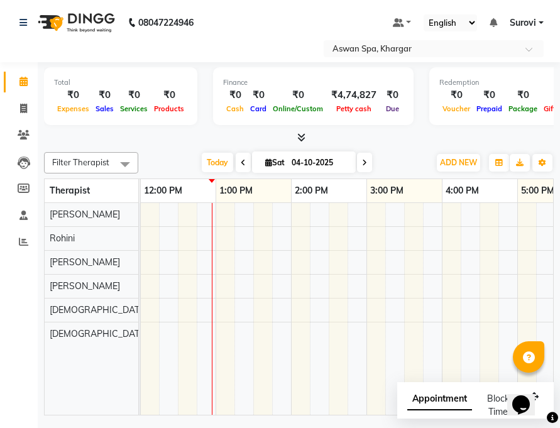
click at [366, 164] on icon at bounding box center [364, 163] width 5 height 8
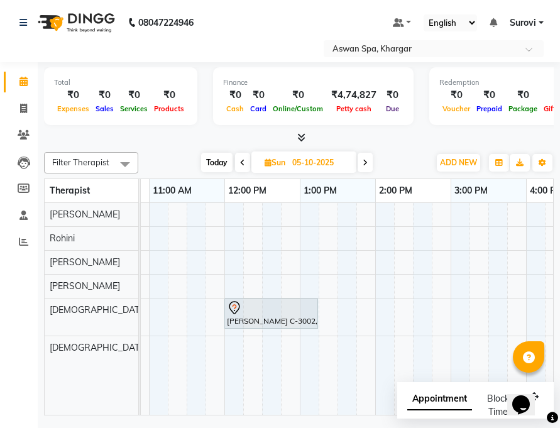
scroll to position [0, 163]
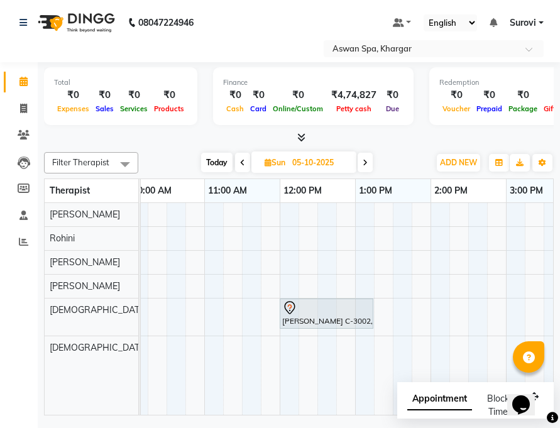
click at [239, 165] on span at bounding box center [242, 162] width 15 height 19
type input "04-10-2025"
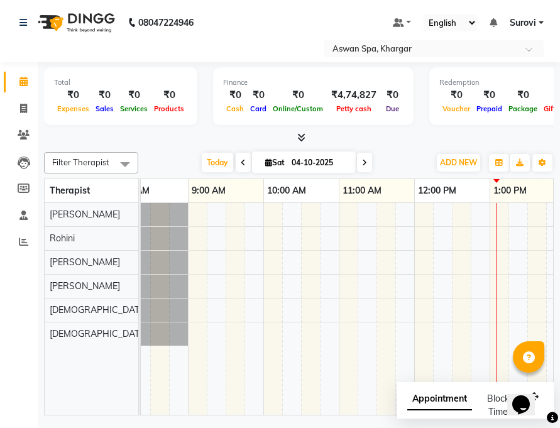
scroll to position [0, 25]
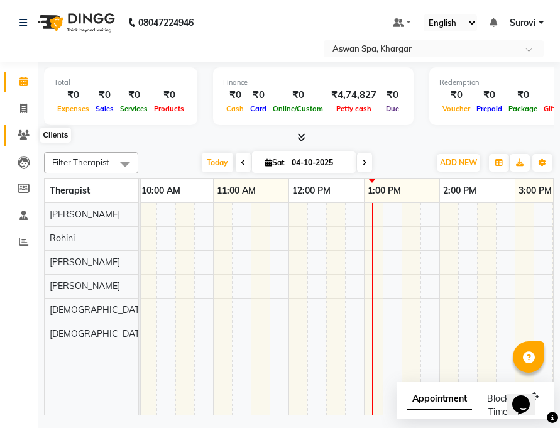
click at [25, 138] on icon at bounding box center [24, 134] width 12 height 9
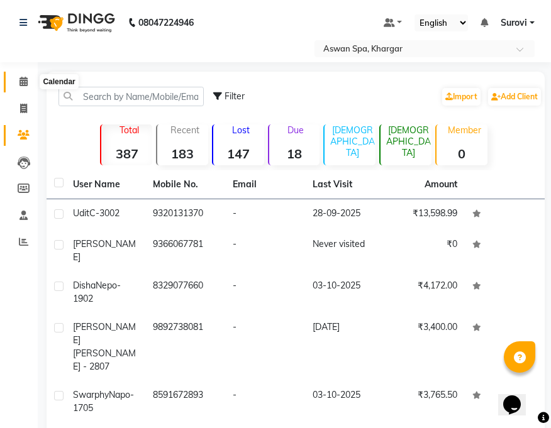
click at [21, 84] on icon at bounding box center [23, 81] width 8 height 9
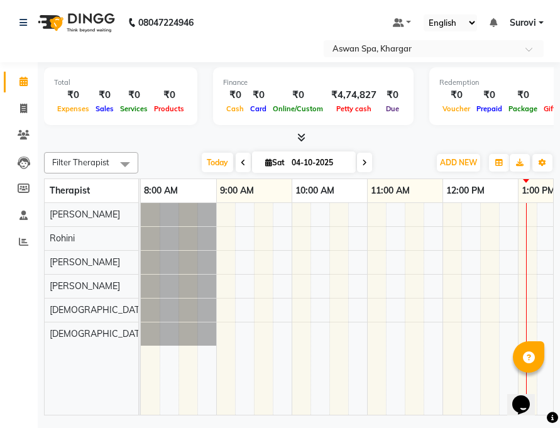
drag, startPoint x: 179, startPoint y: 405, endPoint x: 271, endPoint y: 403, distance: 92.5
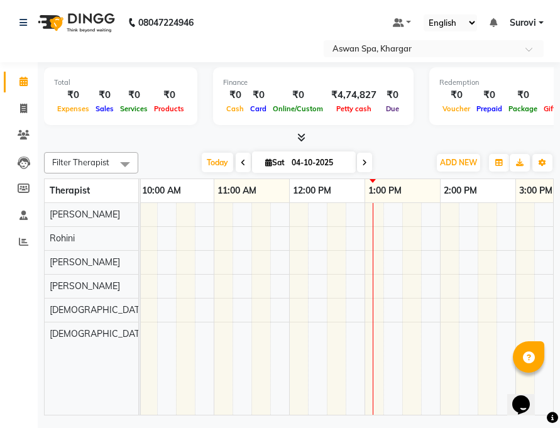
click at [394, 336] on div at bounding box center [477, 309] width 981 height 212
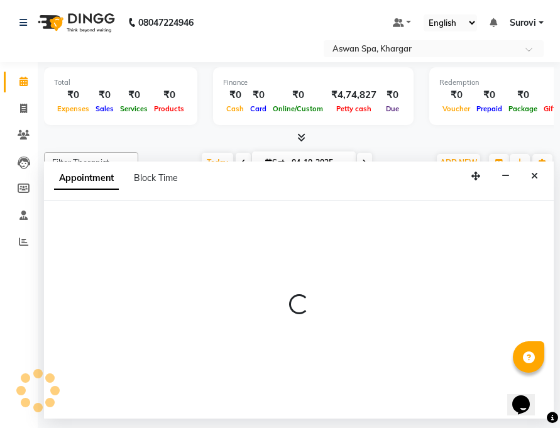
select select "66230"
select select "795"
select select "tentative"
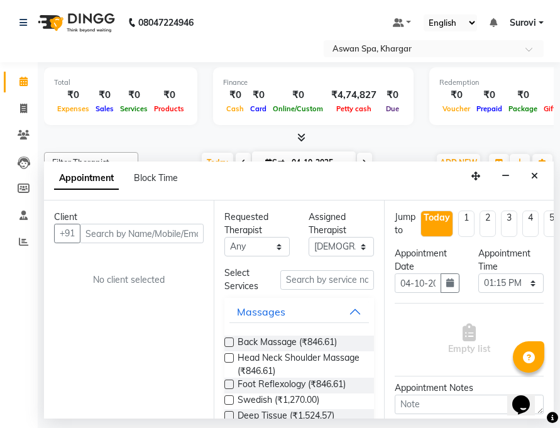
click at [176, 232] on input "text" at bounding box center [142, 233] width 124 height 19
type input "9370995900"
click at [178, 230] on span "Add Client" at bounding box center [178, 233] width 42 height 11
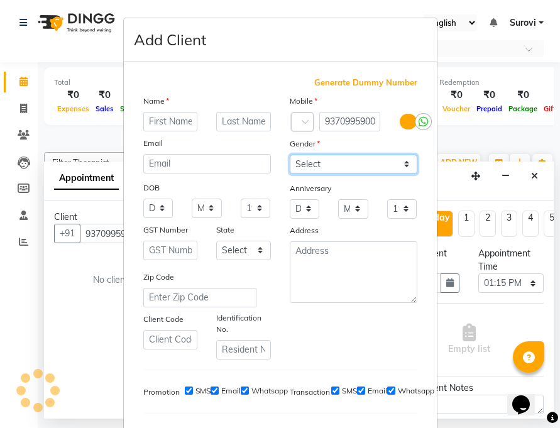
click at [341, 170] on select "Select [DEMOGRAPHIC_DATA] [DEMOGRAPHIC_DATA] Other Prefer Not To Say" at bounding box center [354, 164] width 128 height 19
select select "[DEMOGRAPHIC_DATA]"
click at [290, 155] on select "Select [DEMOGRAPHIC_DATA] [DEMOGRAPHIC_DATA] Other Prefer Not To Say" at bounding box center [354, 164] width 128 height 19
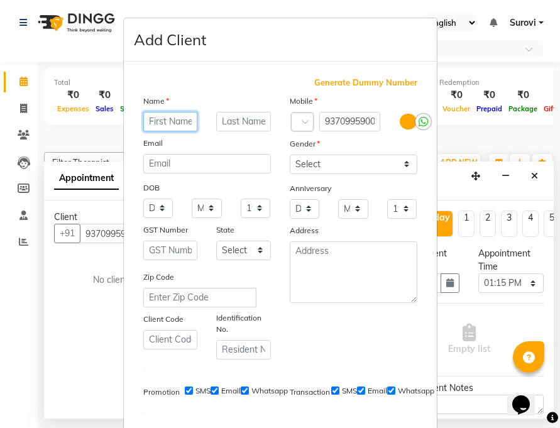
click at [175, 117] on input "text" at bounding box center [170, 121] width 55 height 19
type input "Shwat"
click at [241, 124] on input "text" at bounding box center [243, 121] width 55 height 19
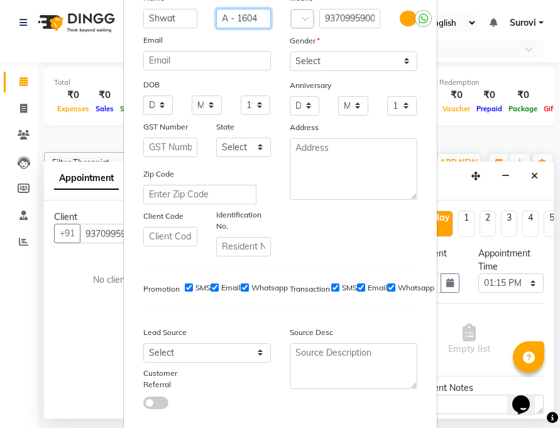
scroll to position [172, 0]
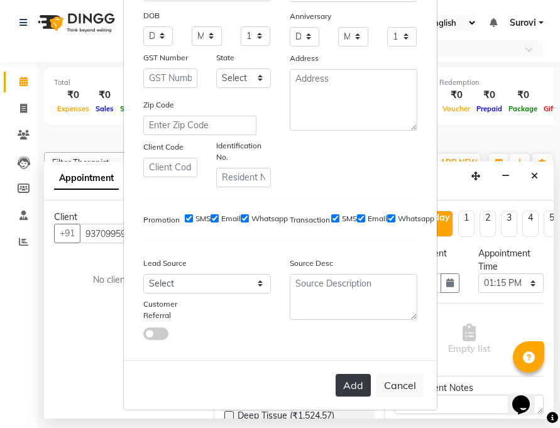
type input "A - 1604"
click at [355, 384] on button "Add" at bounding box center [353, 385] width 35 height 23
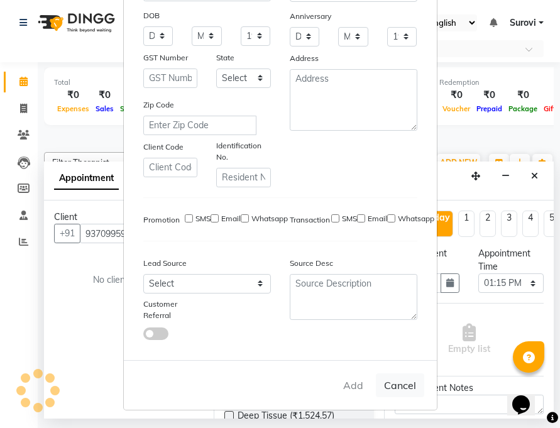
select select
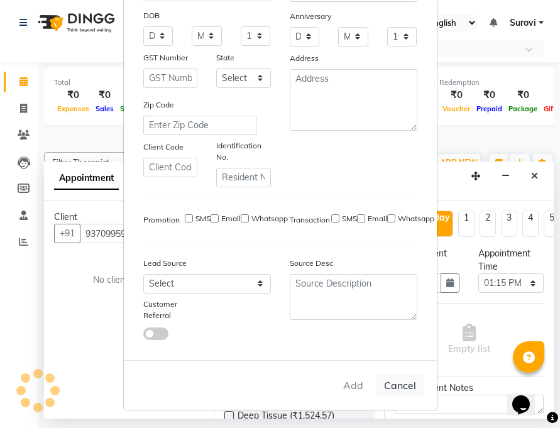
select select
checkbox input "false"
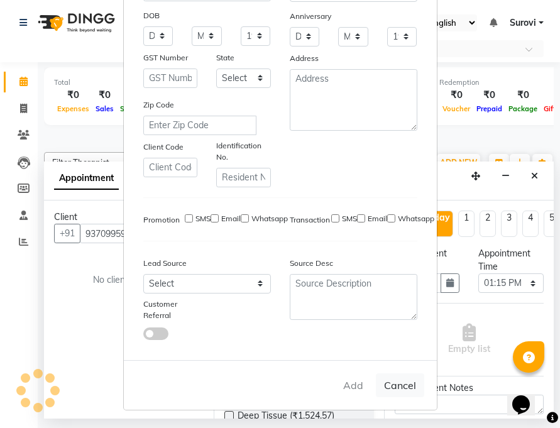
checkbox input "false"
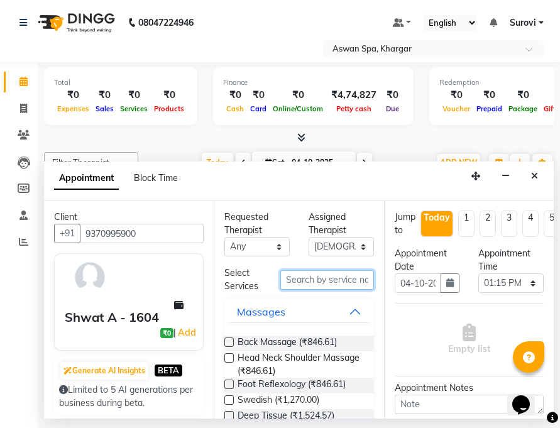
click at [331, 281] on input "text" at bounding box center [326, 279] width 93 height 19
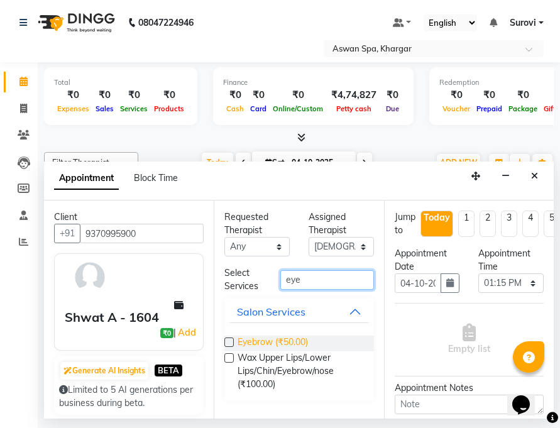
type input "eye"
click at [289, 341] on span "Eyebrow (₹50.00)" at bounding box center [273, 344] width 70 height 16
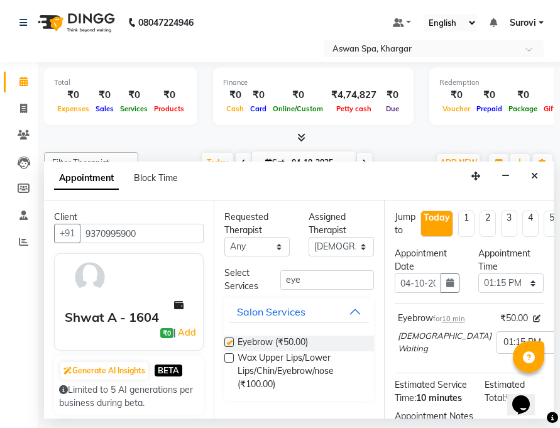
checkbox input "false"
drag, startPoint x: 330, startPoint y: 286, endPoint x: 270, endPoint y: 287, distance: 60.4
click at [270, 287] on div "Select Services eye" at bounding box center [299, 280] width 168 height 26
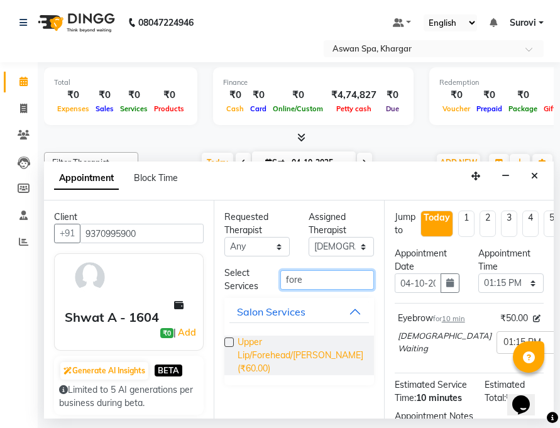
type input "fore"
click at [348, 341] on span "Upper Lip/Forehead/[PERSON_NAME] (₹60.00)" at bounding box center [301, 356] width 126 height 40
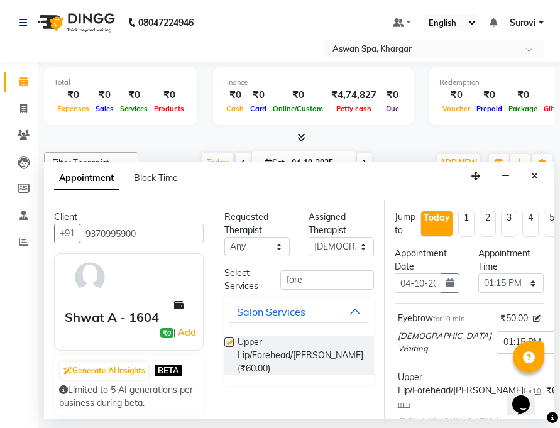
checkbox input "false"
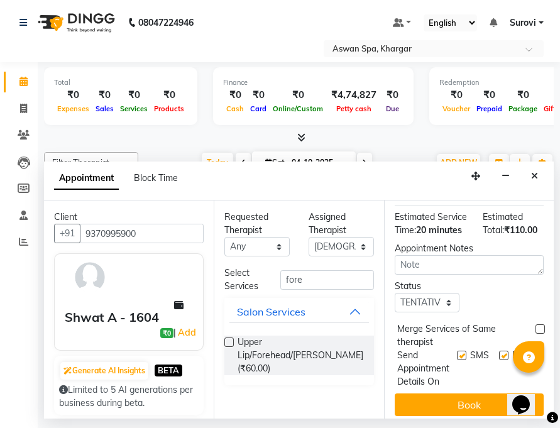
scroll to position [270, 0]
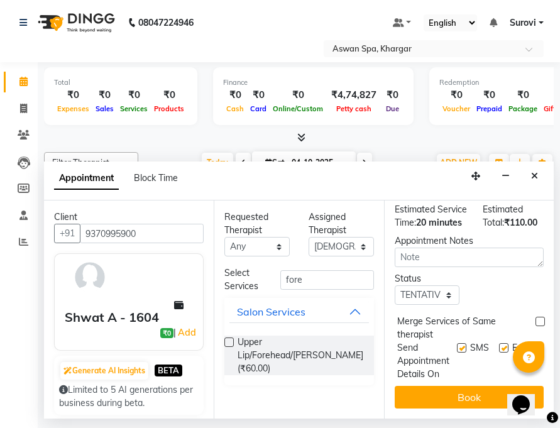
click at [468, 386] on button "Book" at bounding box center [469, 397] width 149 height 23
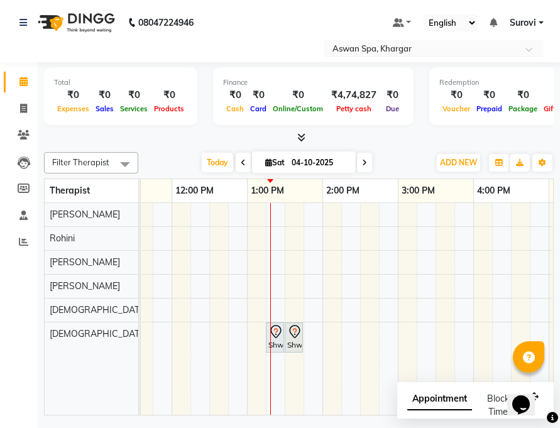
scroll to position [0, 217]
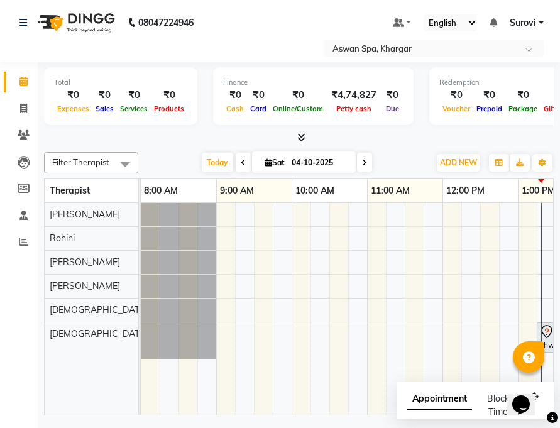
click at [245, 160] on span at bounding box center [243, 162] width 15 height 19
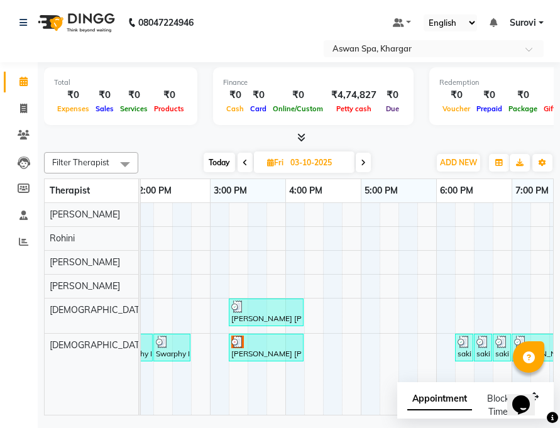
scroll to position [0, 524]
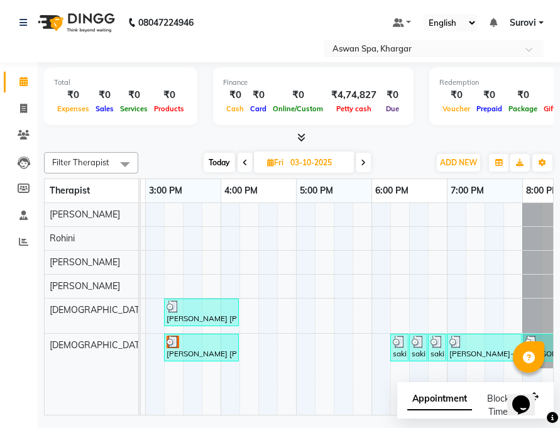
click at [365, 167] on span at bounding box center [363, 162] width 15 height 19
type input "04-10-2025"
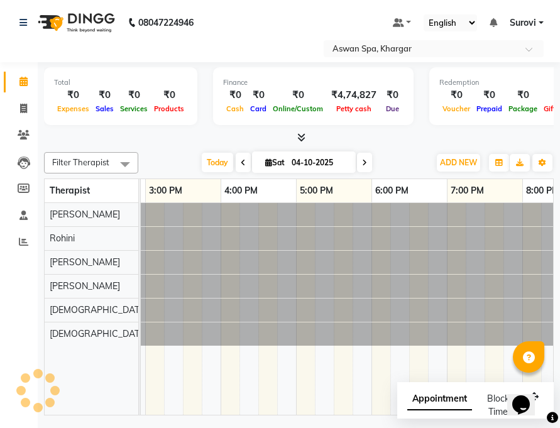
scroll to position [0, 378]
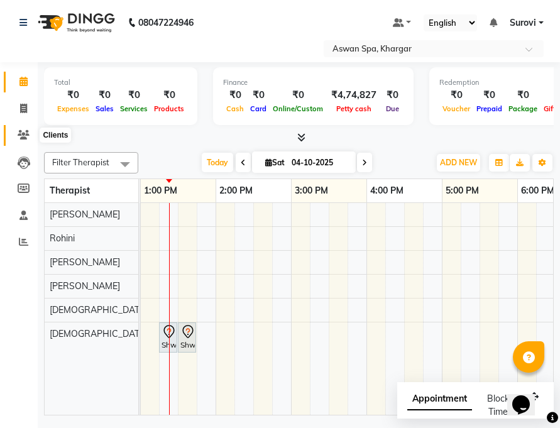
click at [23, 128] on span at bounding box center [24, 135] width 22 height 14
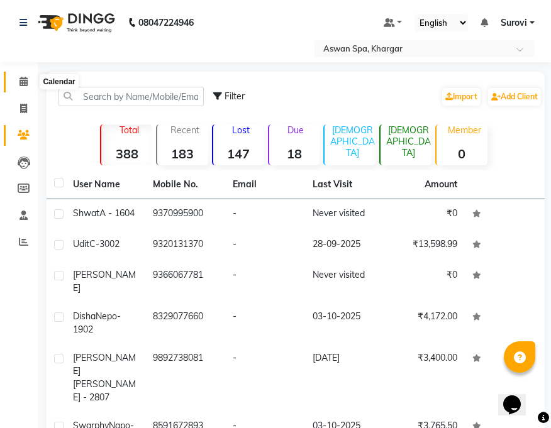
click at [27, 84] on icon at bounding box center [23, 81] width 8 height 9
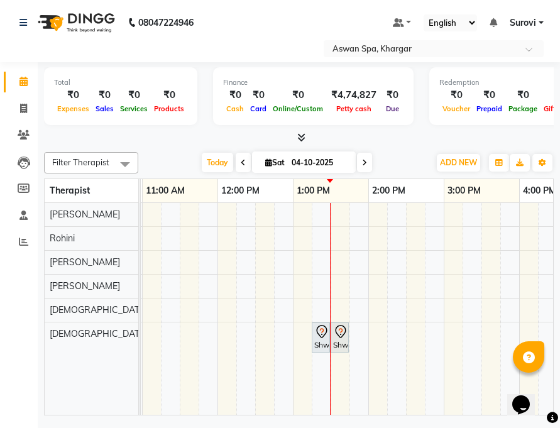
scroll to position [0, 321]
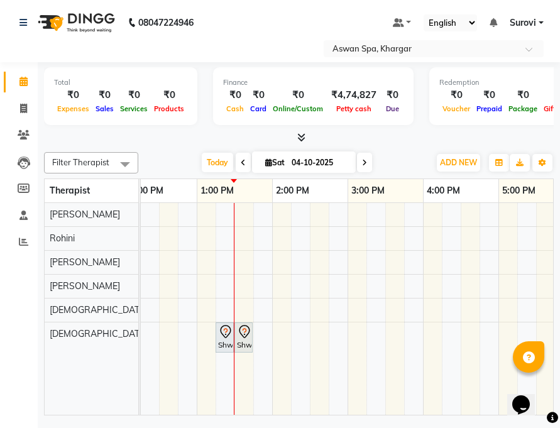
click at [224, 336] on icon at bounding box center [225, 331] width 15 height 15
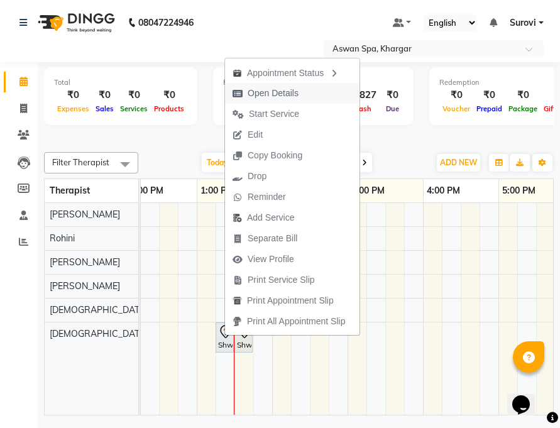
click at [269, 89] on span "Open Details" at bounding box center [273, 93] width 51 height 13
select select "7"
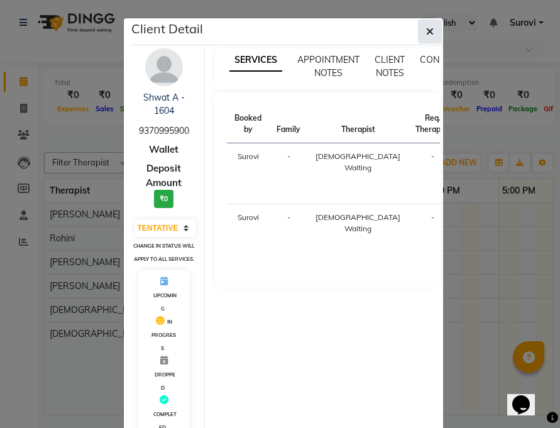
click at [428, 33] on icon "button" at bounding box center [430, 31] width 8 height 10
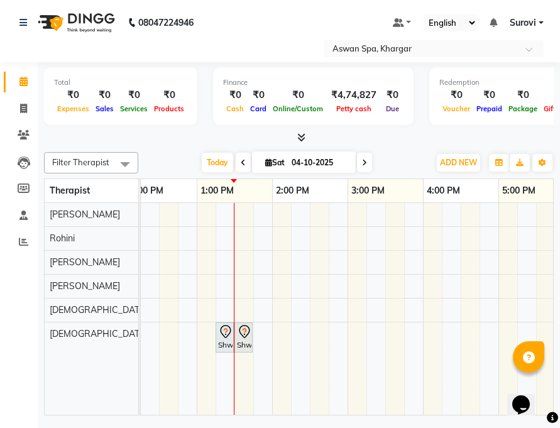
click at [223, 340] on div "Shwat A - 1604, TK02, 01:15 PM-01:25 PM, Eyebrow" at bounding box center [225, 337] width 16 height 26
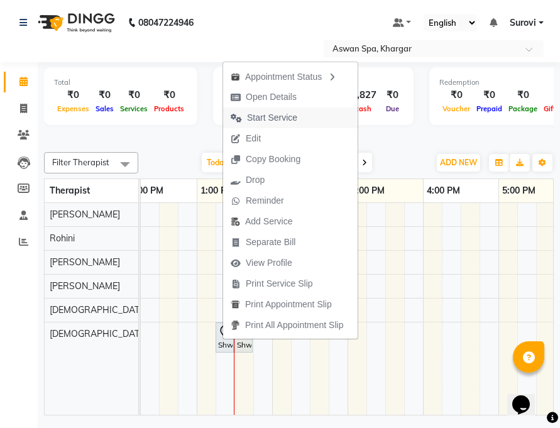
click at [266, 117] on span "Start Service" at bounding box center [272, 117] width 50 height 13
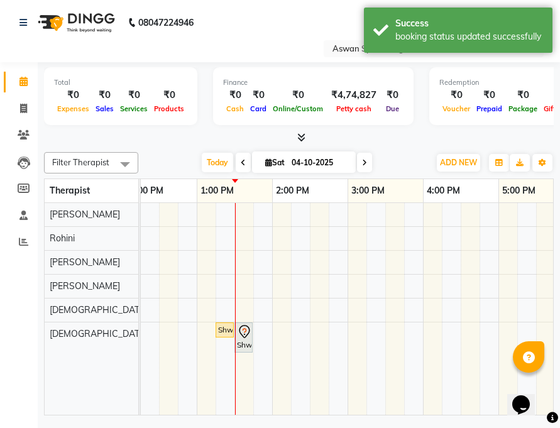
click at [245, 339] on div "Shwat A - 1604, TK02, 01:30 PM-01:40 PM, [GEOGRAPHIC_DATA]/Forehead/[PERSON_NAM…" at bounding box center [244, 337] width 16 height 26
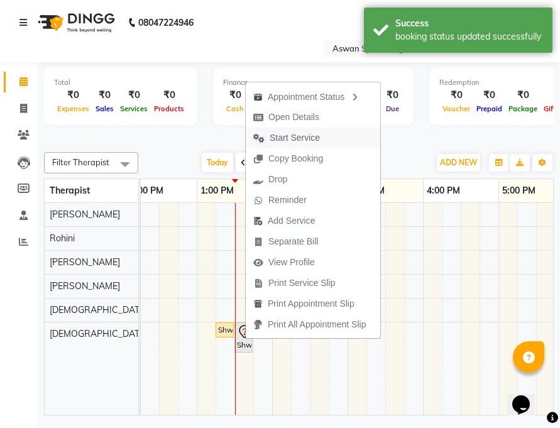
click at [299, 138] on span "Start Service" at bounding box center [295, 137] width 50 height 13
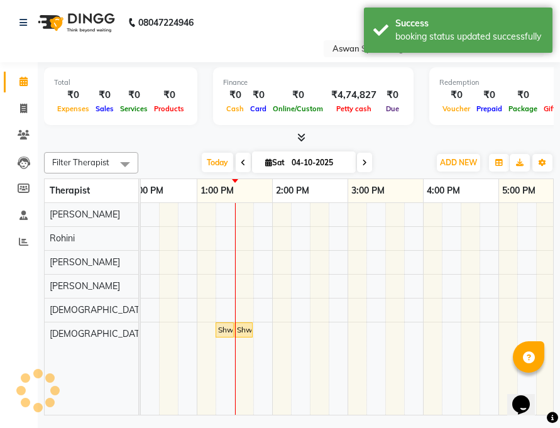
click at [225, 332] on div "Shwat A - 1604, TK02, 01:15 PM-01:25 PM, Eyebrow" at bounding box center [225, 329] width 16 height 11
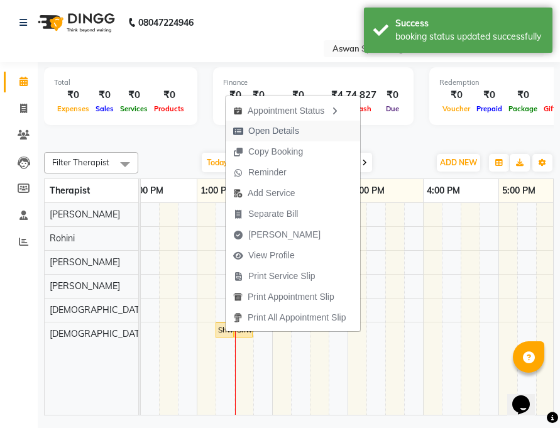
click at [285, 130] on span "Open Details" at bounding box center [273, 131] width 51 height 13
select select "1"
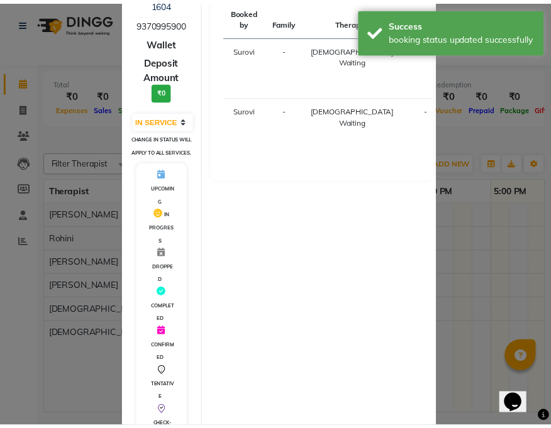
scroll to position [196, 0]
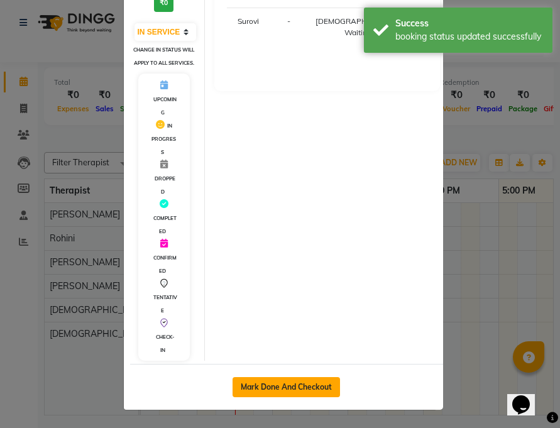
click at [294, 385] on button "Mark Done And Checkout" at bounding box center [287, 387] width 108 height 20
select select "7449"
select select "service"
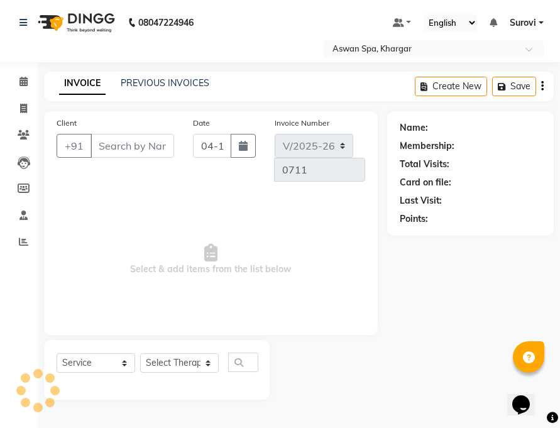
type input "9370995900"
select select "66230"
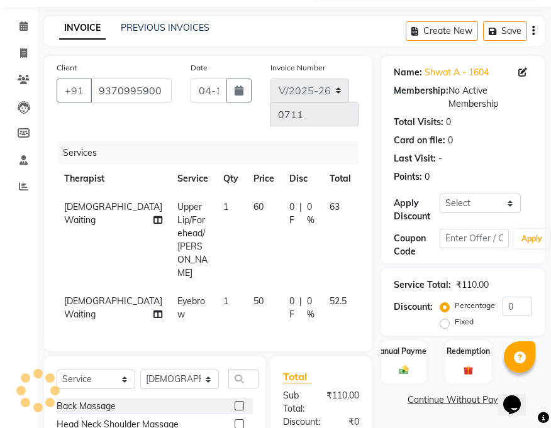
scroll to position [50, 0]
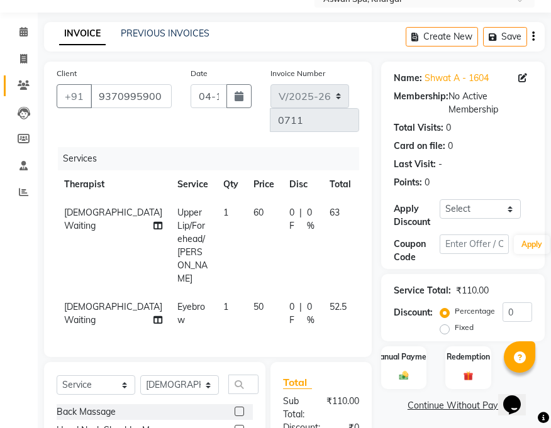
click at [17, 79] on span at bounding box center [24, 86] width 22 height 14
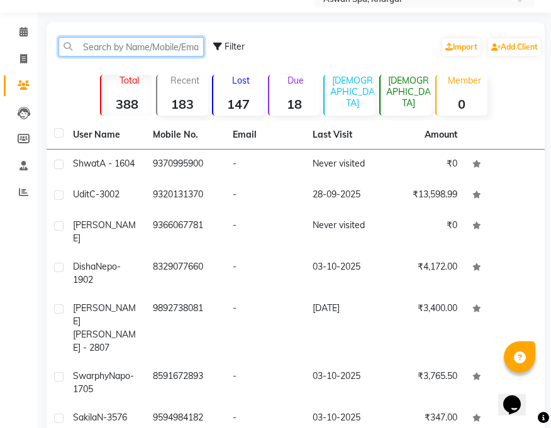
click at [135, 41] on input "text" at bounding box center [130, 46] width 145 height 19
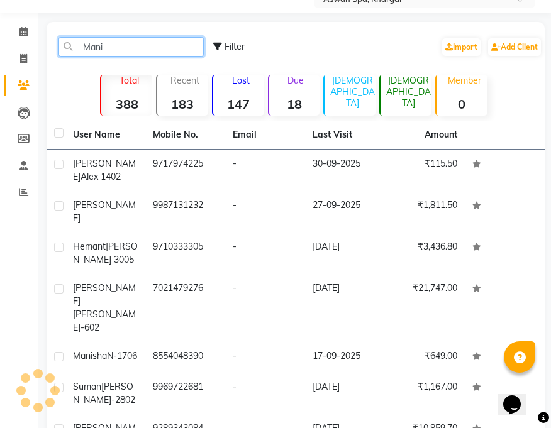
scroll to position [40, 0]
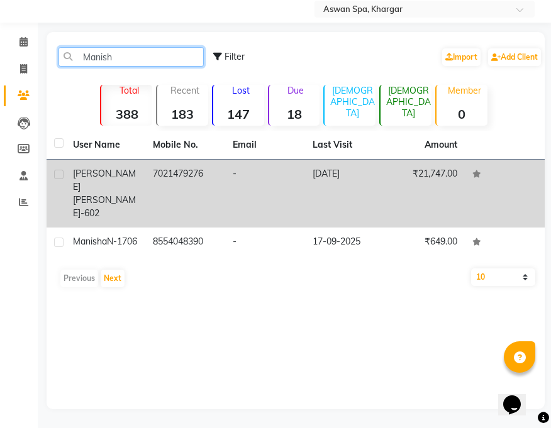
type input "Manish"
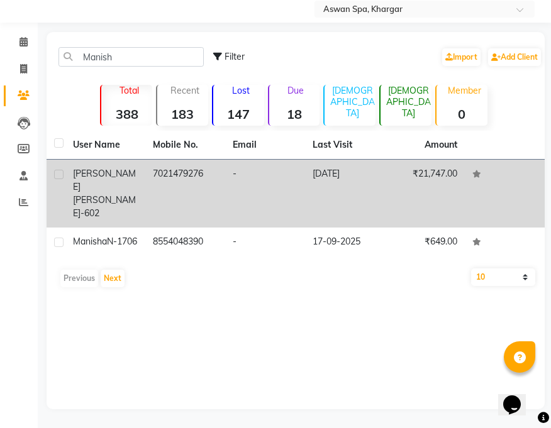
click at [119, 175] on div "Manish Kar [PERSON_NAME]-602" at bounding box center [105, 193] width 65 height 53
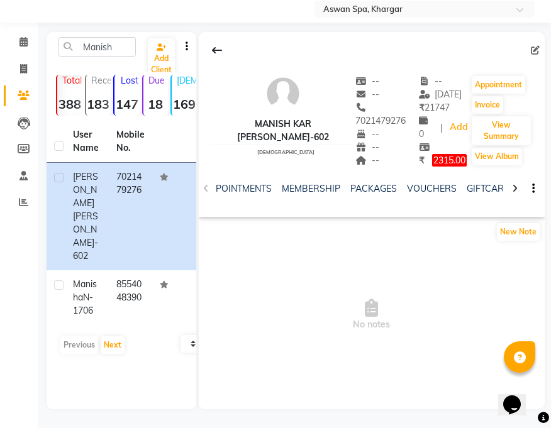
scroll to position [0, 284]
click at [428, 183] on link "VOUCHERS" at bounding box center [431, 188] width 50 height 11
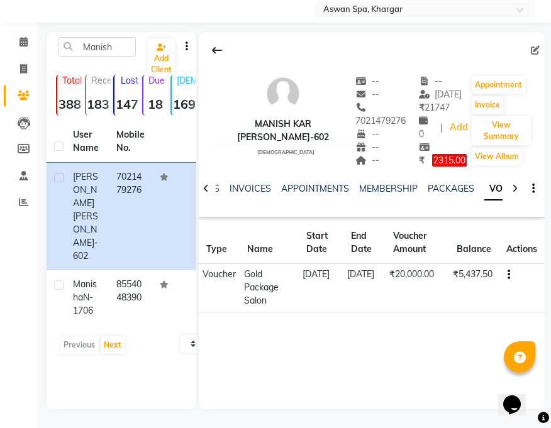
scroll to position [0, 114]
click at [329, 183] on link "APPOINTMENTS" at bounding box center [325, 188] width 68 height 11
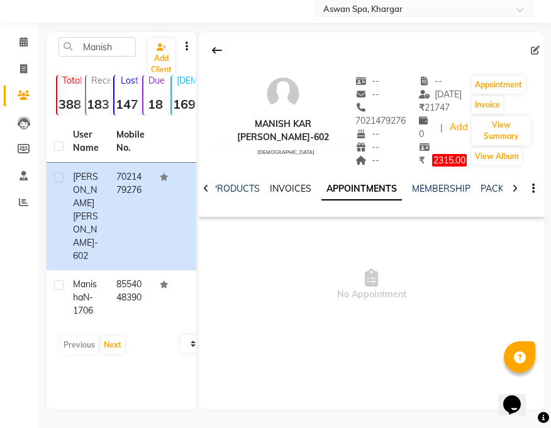
click at [292, 183] on link "INVOICES" at bounding box center [291, 188] width 42 height 11
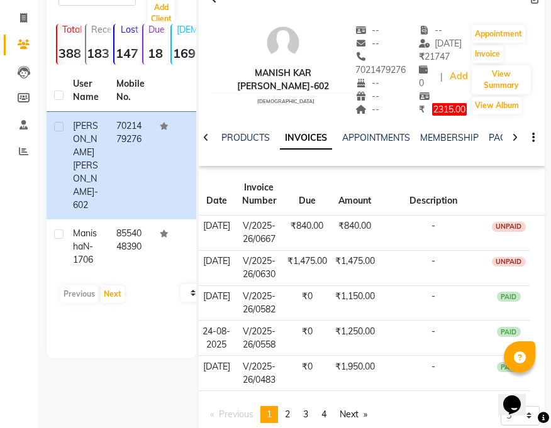
scroll to position [100, 0]
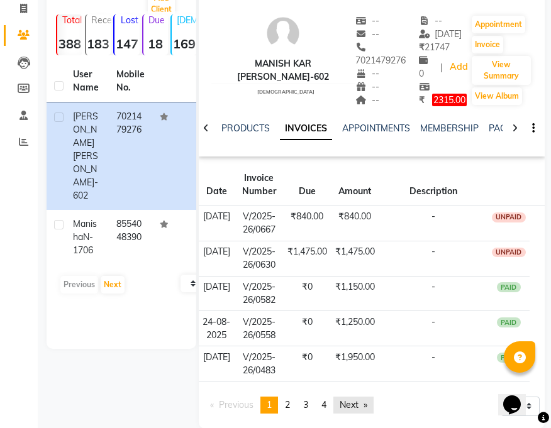
click at [360, 402] on link "Next page" at bounding box center [353, 405] width 40 height 17
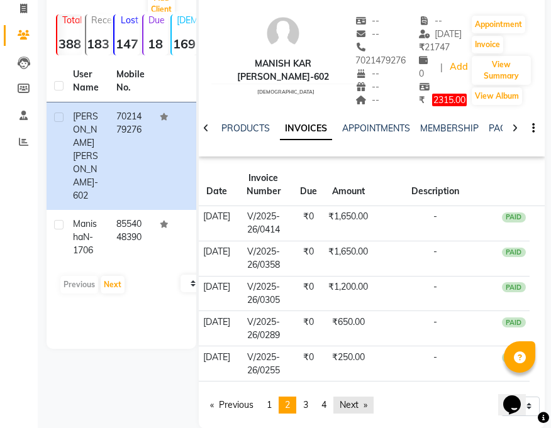
click at [360, 401] on link "Next page" at bounding box center [353, 405] width 40 height 17
click at [362, 402] on link "Next page" at bounding box center [353, 405] width 40 height 17
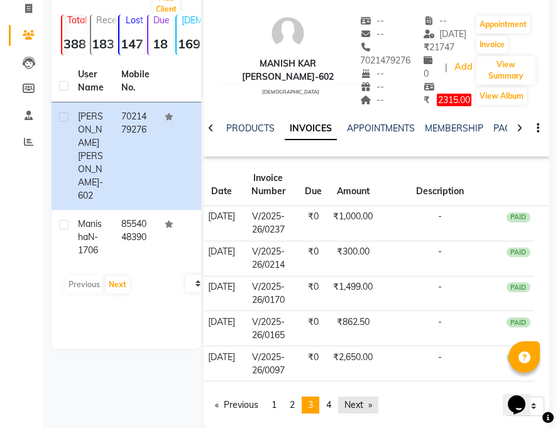
scroll to position [75, 0]
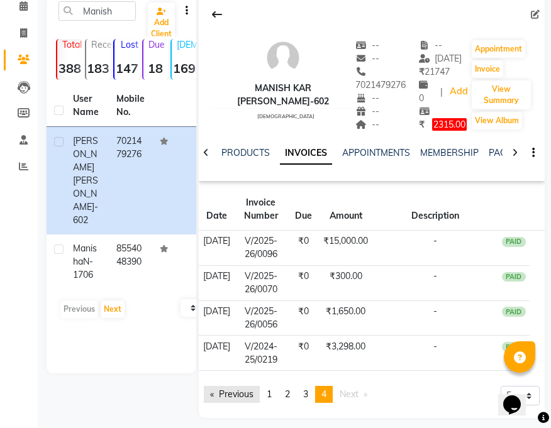
click at [226, 386] on link "Previous page" at bounding box center [232, 394] width 56 height 17
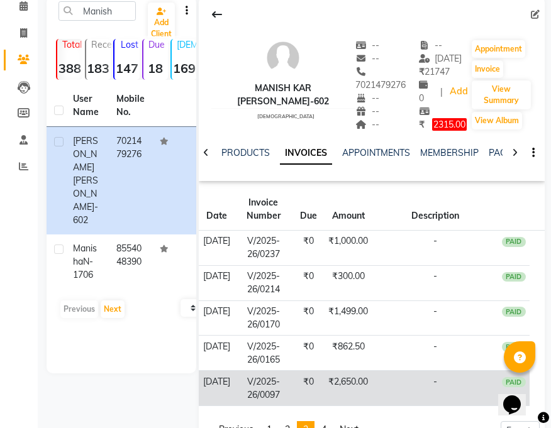
click at [221, 390] on td "[DATE]" at bounding box center [217, 388] width 36 height 35
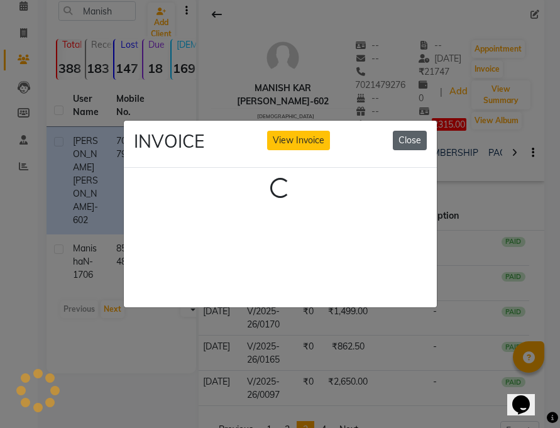
click at [416, 140] on button "Close" at bounding box center [410, 140] width 34 height 19
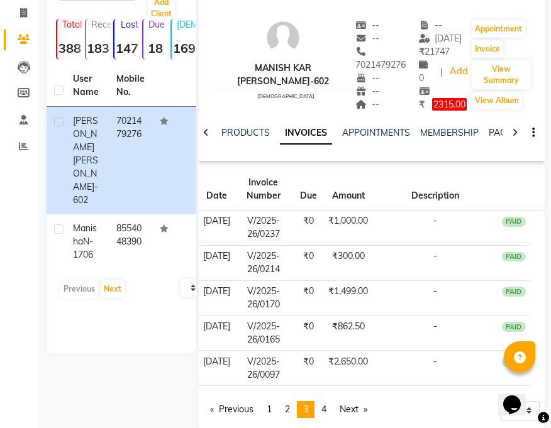
scroll to position [111, 0]
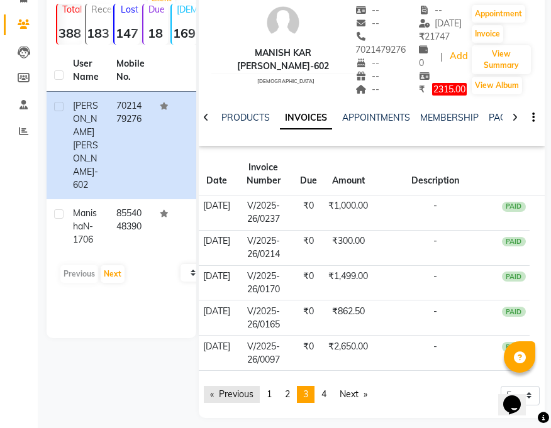
click at [218, 394] on link "Previous page" at bounding box center [232, 394] width 56 height 17
click at [221, 390] on link "Previous page" at bounding box center [232, 394] width 56 height 17
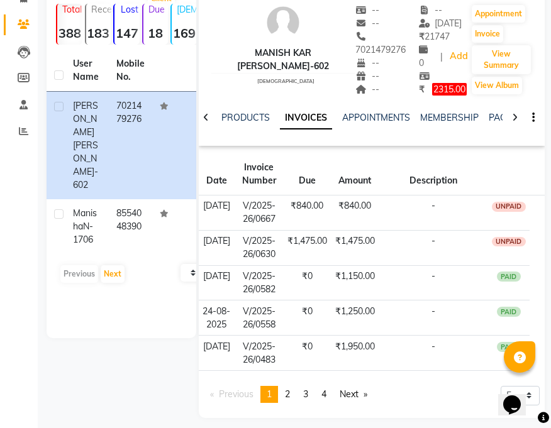
click at [223, 391] on li "Previous page" at bounding box center [232, 394] width 56 height 17
click at [224, 391] on span "Previous page" at bounding box center [236, 394] width 35 height 11
click at [221, 389] on span "Previous page" at bounding box center [236, 394] width 35 height 11
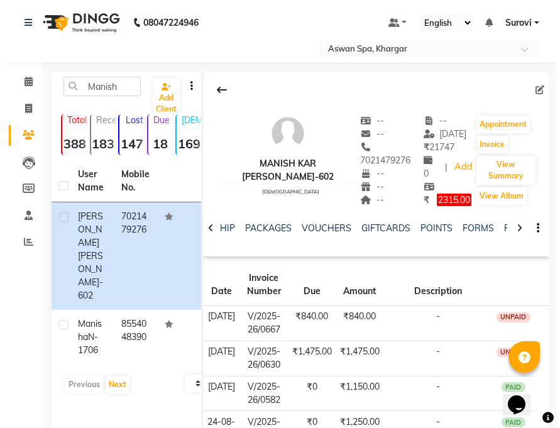
scroll to position [0, 352]
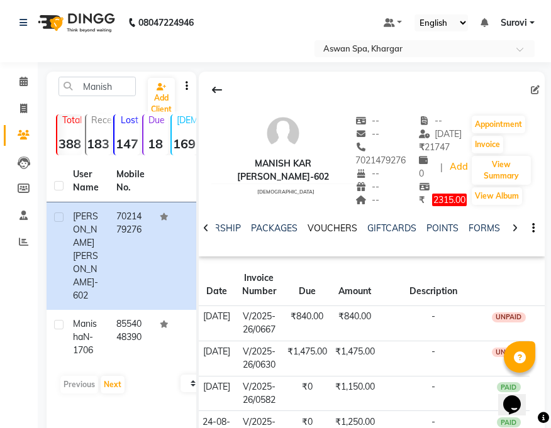
click at [331, 223] on link "VOUCHERS" at bounding box center [332, 228] width 50 height 11
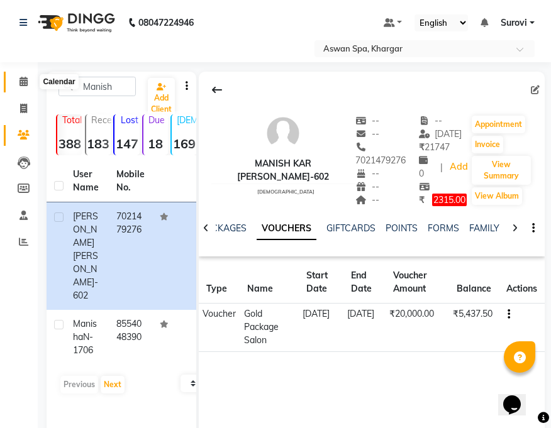
click at [21, 77] on icon at bounding box center [23, 81] width 8 height 9
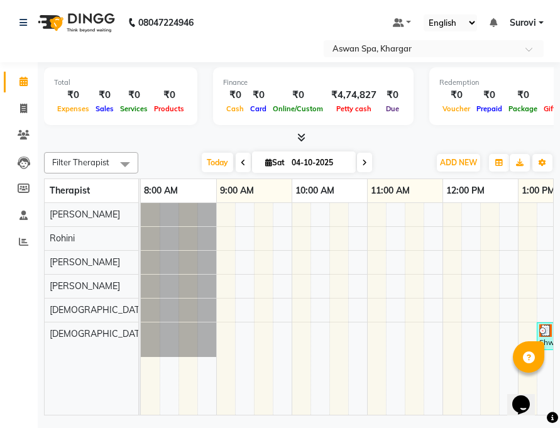
click at [238, 165] on span at bounding box center [243, 162] width 15 height 19
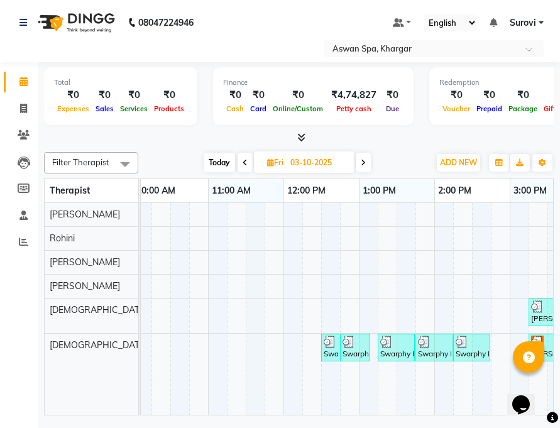
scroll to position [0, 143]
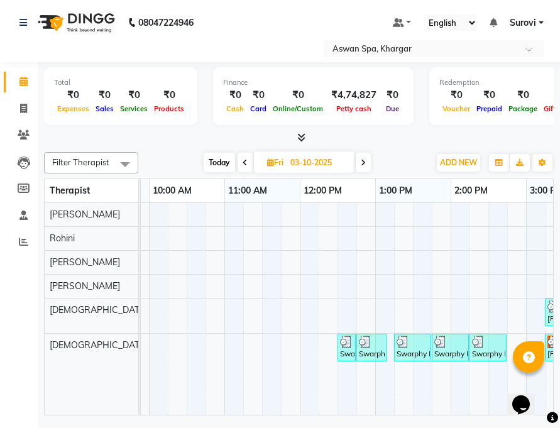
click at [246, 162] on icon at bounding box center [245, 163] width 5 height 8
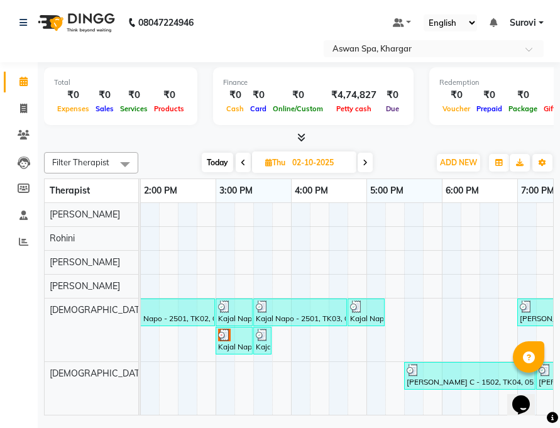
scroll to position [0, 381]
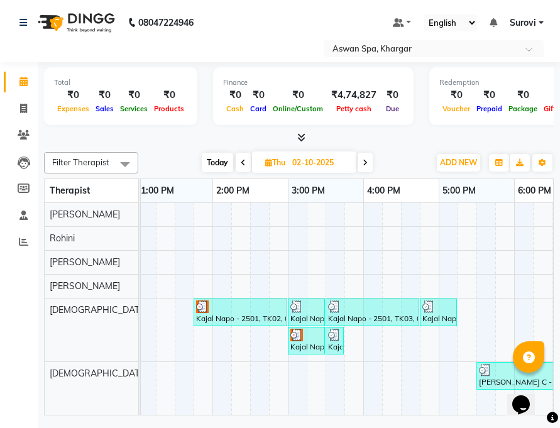
click at [244, 162] on icon at bounding box center [243, 163] width 5 height 8
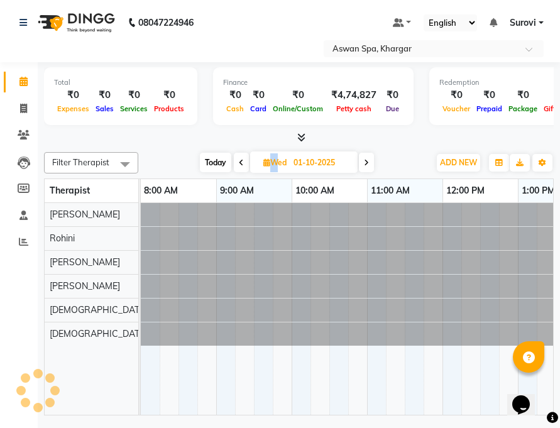
click at [244, 162] on span at bounding box center [241, 162] width 15 height 19
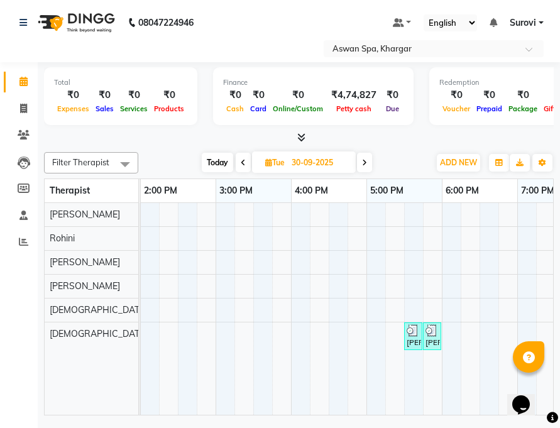
click at [244, 162] on icon at bounding box center [243, 163] width 5 height 8
click at [244, 162] on span at bounding box center [242, 162] width 15 height 19
click at [244, 162] on icon at bounding box center [242, 163] width 5 height 8
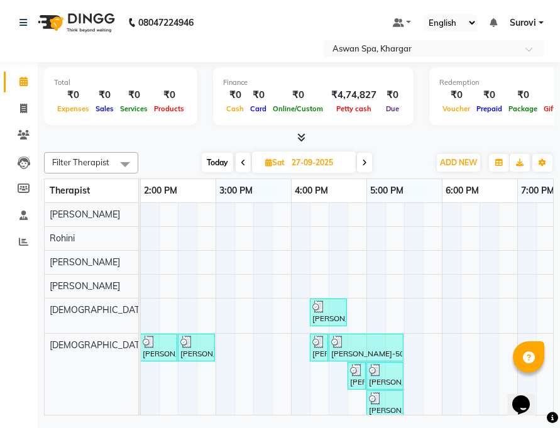
click at [244, 162] on icon at bounding box center [243, 163] width 5 height 8
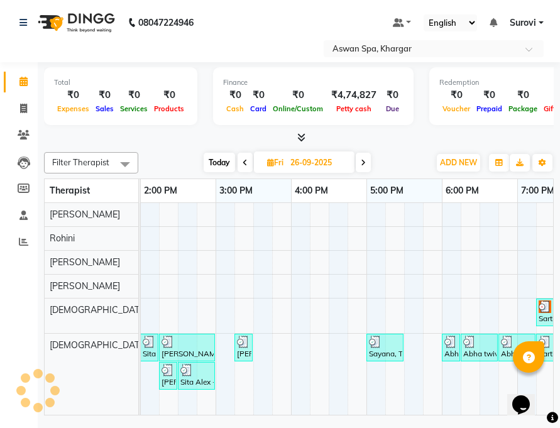
click at [244, 162] on icon at bounding box center [245, 163] width 5 height 8
type input "[DATE]"
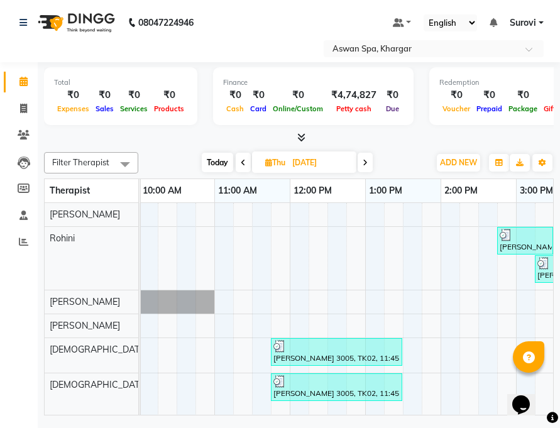
click at [281, 350] on img at bounding box center [280, 346] width 13 height 13
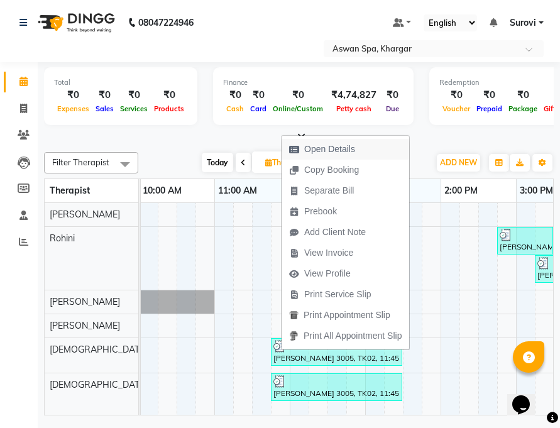
click at [318, 148] on span "Open Details" at bounding box center [329, 149] width 51 height 13
select select "3"
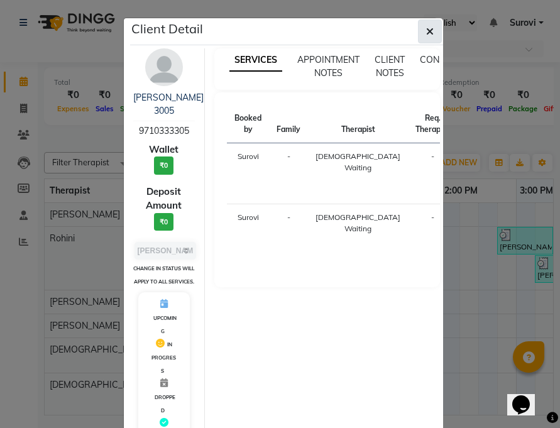
click at [426, 27] on icon "button" at bounding box center [430, 31] width 8 height 10
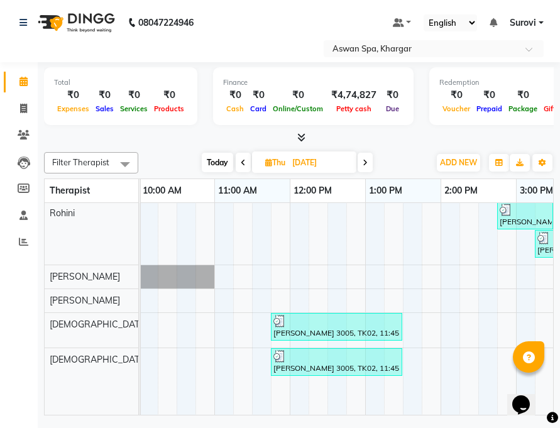
scroll to position [0, 0]
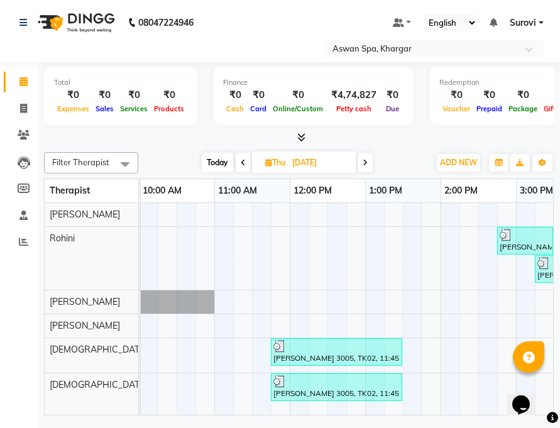
click at [245, 163] on icon at bounding box center [243, 163] width 5 height 8
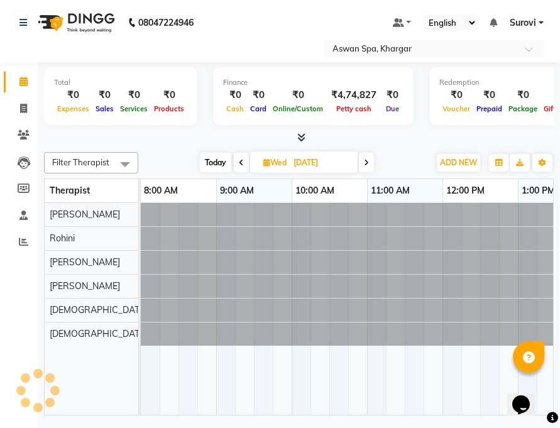
scroll to position [0, 453]
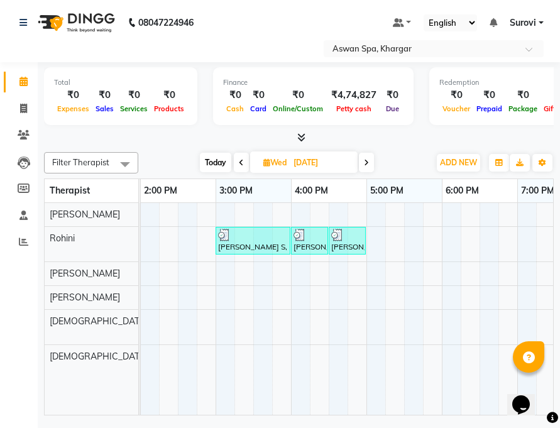
click at [245, 163] on span at bounding box center [241, 162] width 15 height 19
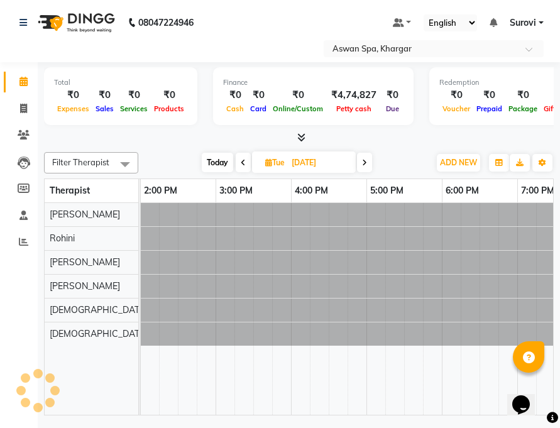
scroll to position [0, 0]
click at [245, 163] on icon at bounding box center [243, 163] width 5 height 8
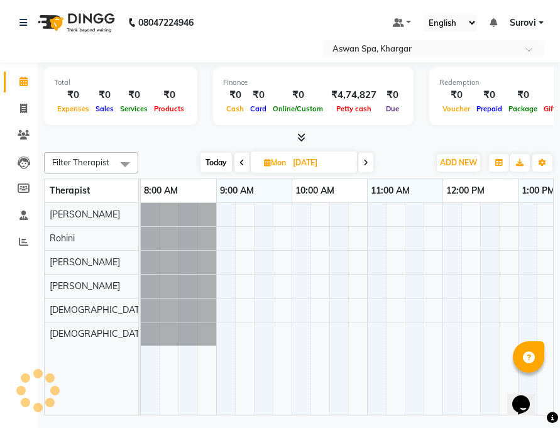
scroll to position [0, 453]
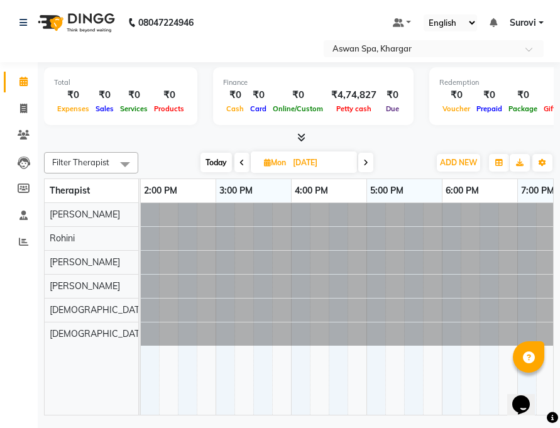
click at [245, 163] on span at bounding box center [242, 162] width 15 height 19
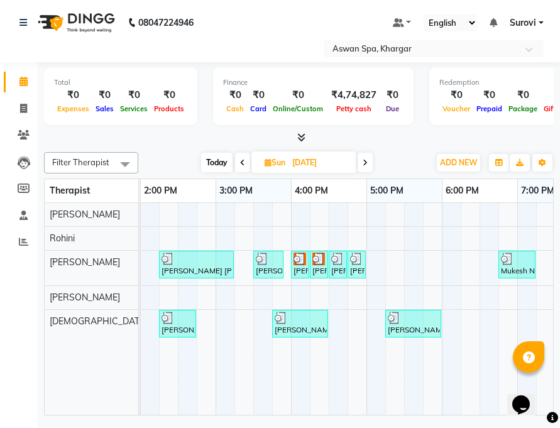
click at [365, 161] on icon at bounding box center [365, 163] width 5 height 8
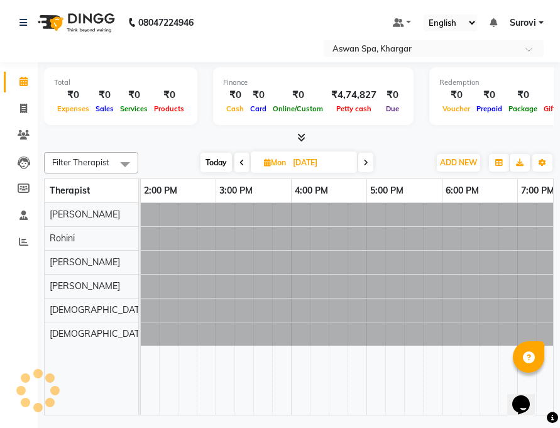
scroll to position [0, 0]
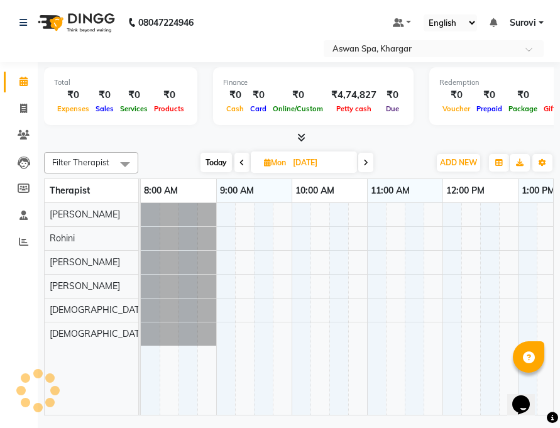
click at [365, 161] on icon at bounding box center [365, 163] width 5 height 8
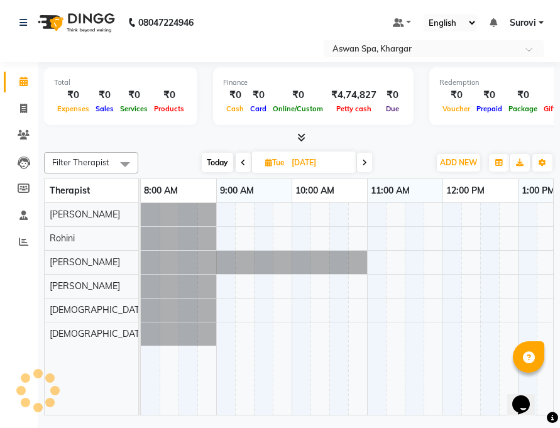
scroll to position [0, 453]
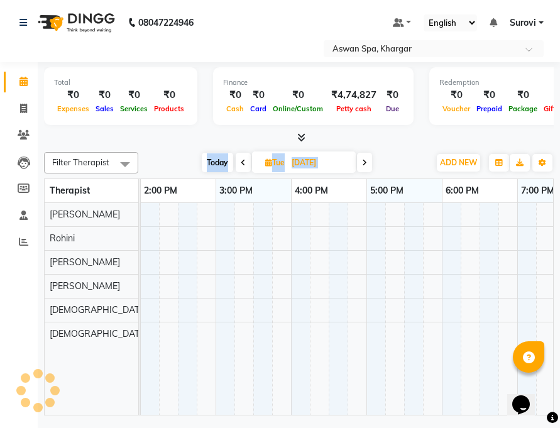
click at [365, 161] on icon at bounding box center [364, 163] width 5 height 8
click at [365, 161] on icon at bounding box center [366, 163] width 5 height 8
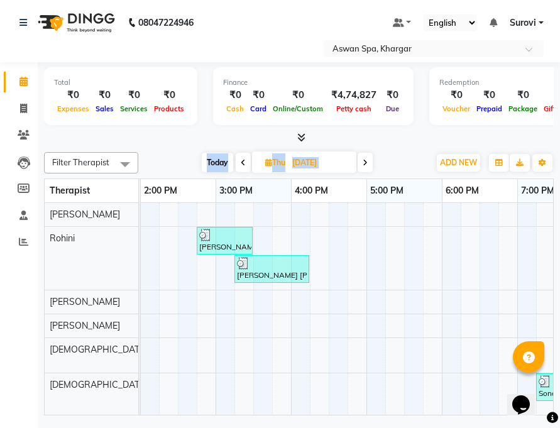
click at [365, 161] on icon at bounding box center [365, 163] width 5 height 8
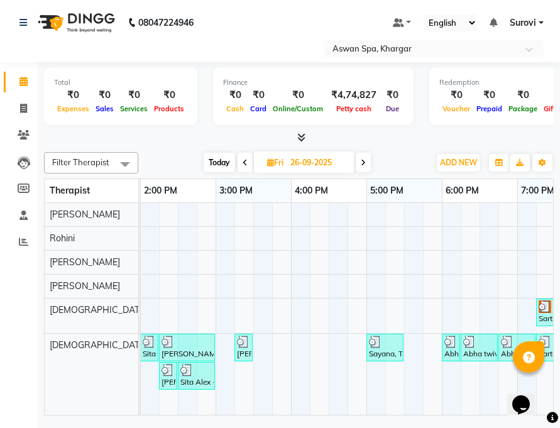
click at [365, 161] on icon at bounding box center [363, 163] width 5 height 8
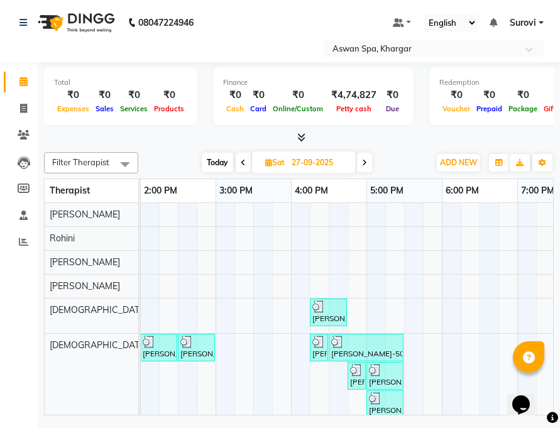
click at [363, 161] on icon at bounding box center [364, 163] width 5 height 8
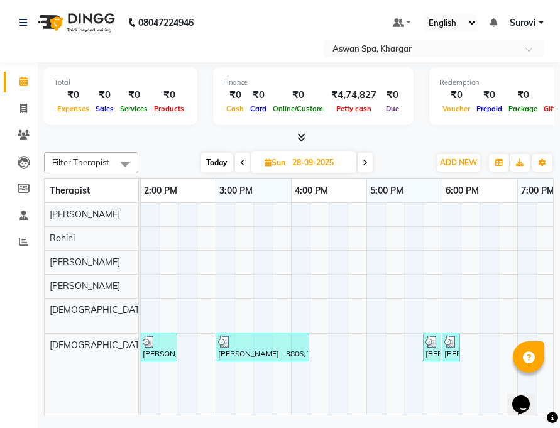
click at [363, 161] on icon at bounding box center [365, 163] width 5 height 8
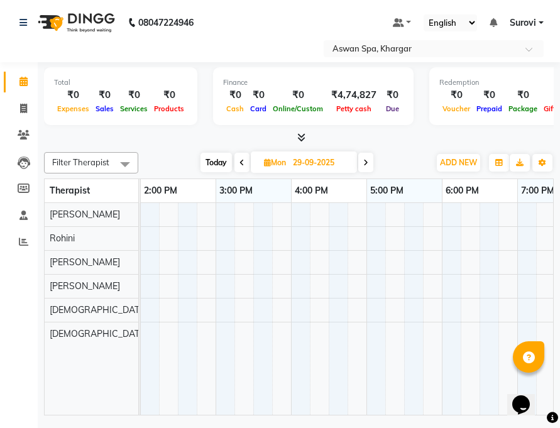
click at [363, 161] on span at bounding box center [365, 162] width 15 height 19
click at [363, 161] on icon at bounding box center [364, 163] width 5 height 8
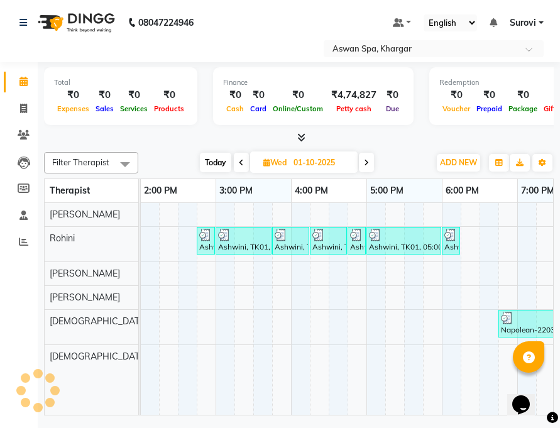
click at [363, 161] on span at bounding box center [366, 162] width 15 height 19
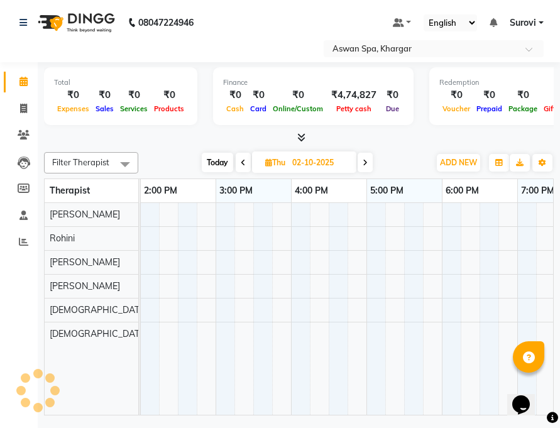
click at [363, 161] on icon at bounding box center [365, 163] width 5 height 8
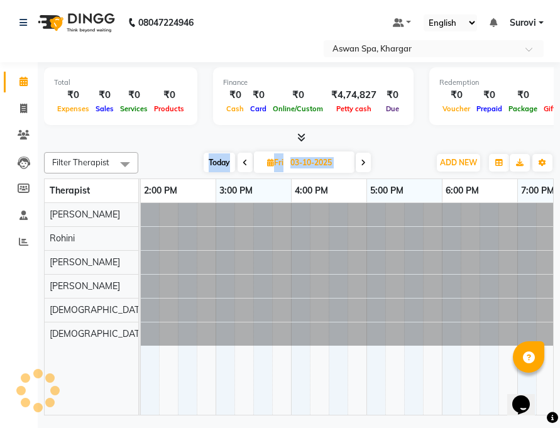
click at [363, 161] on icon at bounding box center [363, 163] width 5 height 8
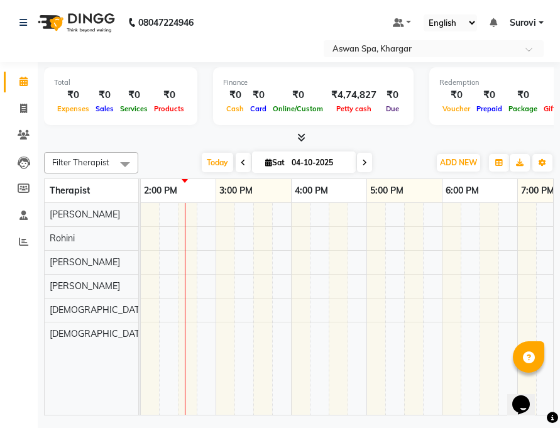
click at [548, 409] on div at bounding box center [552, 417] width 11 height 17
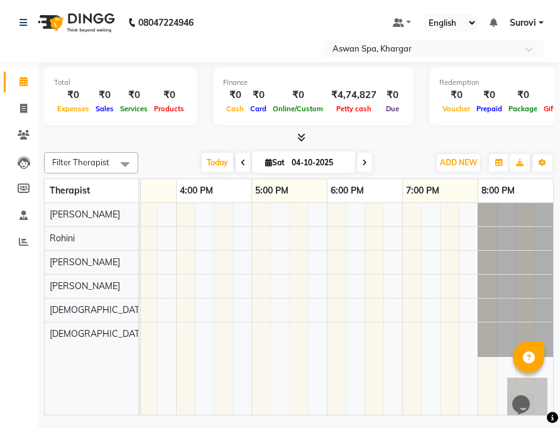
click at [543, 383] on div "Opens Chat This icon Opens the chat window." at bounding box center [527, 383] width 30 height 0
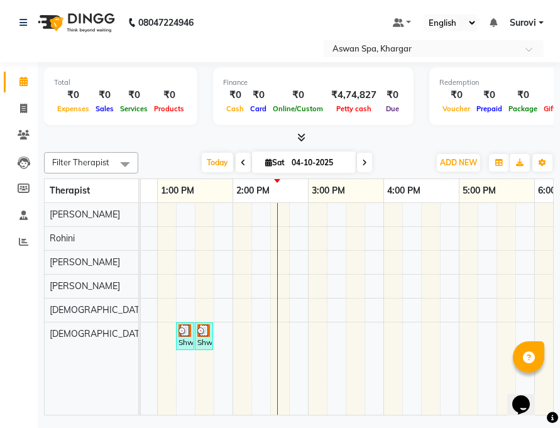
click at [368, 159] on span at bounding box center [364, 162] width 15 height 19
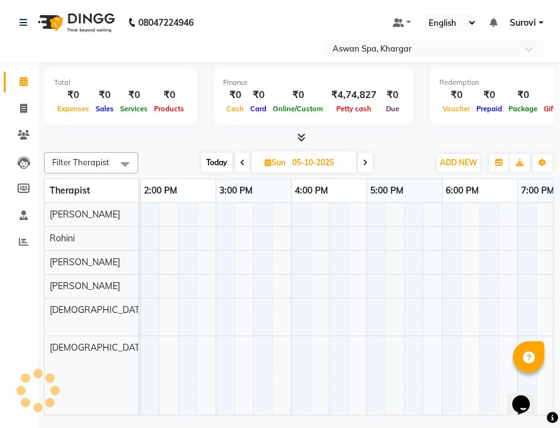
click at [368, 159] on icon at bounding box center [365, 163] width 5 height 8
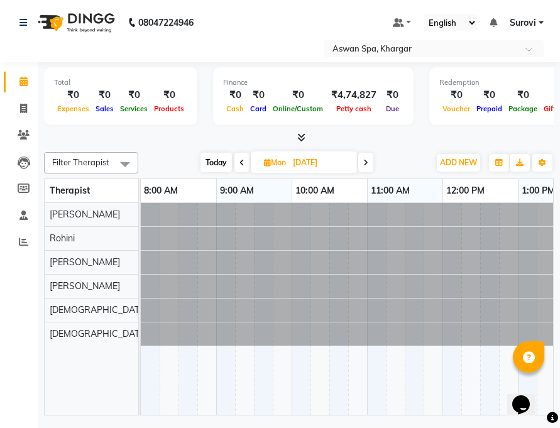
click at [368, 159] on icon at bounding box center [365, 163] width 5 height 8
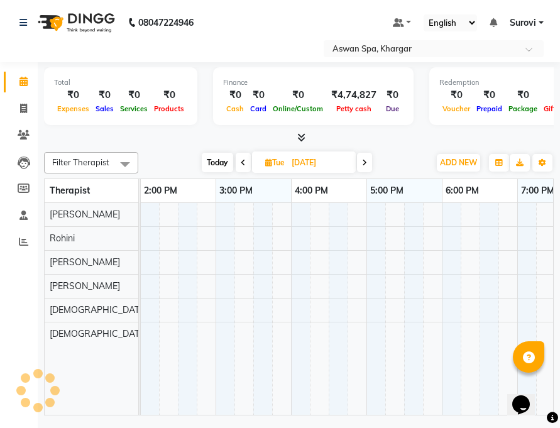
click at [368, 159] on span at bounding box center [364, 162] width 15 height 19
click at [368, 159] on icon at bounding box center [366, 163] width 5 height 8
click at [368, 159] on icon at bounding box center [365, 163] width 5 height 8
click at [368, 159] on span at bounding box center [363, 162] width 15 height 19
click at [368, 159] on span at bounding box center [364, 162] width 15 height 19
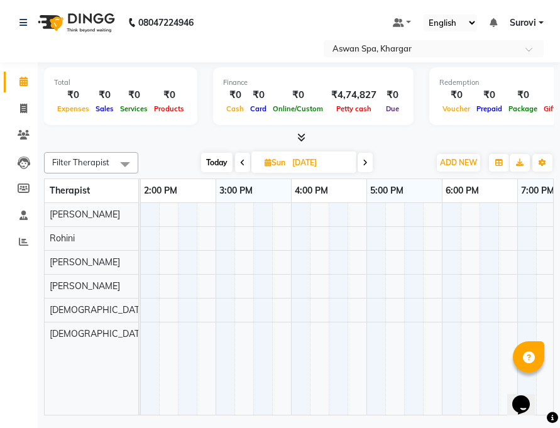
click at [368, 159] on icon at bounding box center [365, 163] width 5 height 8
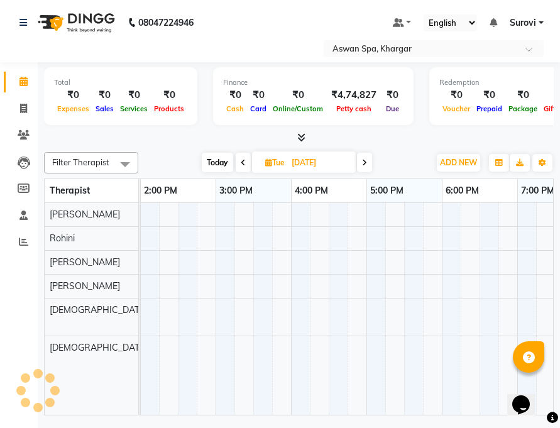
click at [368, 159] on span at bounding box center [364, 162] width 15 height 19
click at [368, 159] on icon at bounding box center [366, 163] width 5 height 8
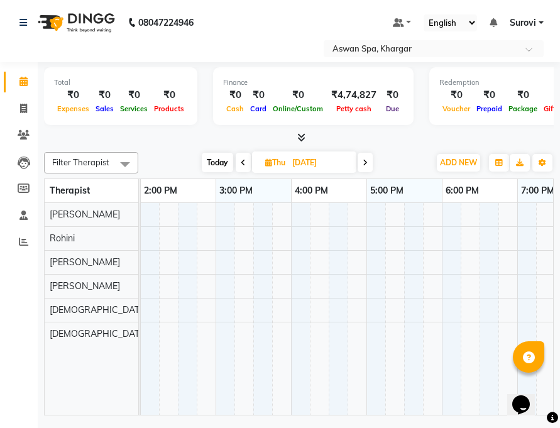
click at [368, 159] on icon at bounding box center [365, 163] width 5 height 8
click at [368, 159] on span at bounding box center [363, 162] width 15 height 19
click at [241, 162] on icon at bounding box center [243, 163] width 5 height 8
click at [241, 162] on span at bounding box center [245, 162] width 15 height 19
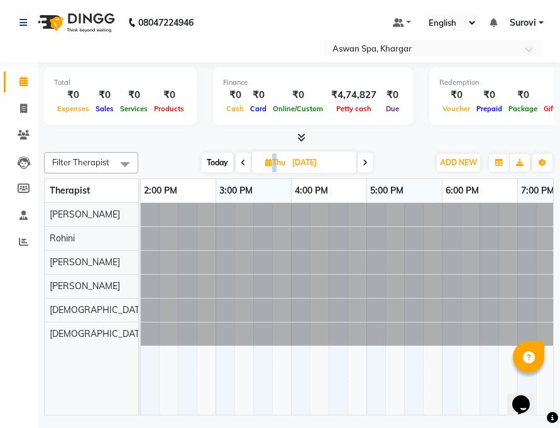
click at [241, 162] on icon at bounding box center [243, 163] width 5 height 8
click at [241, 162] on icon at bounding box center [241, 163] width 5 height 8
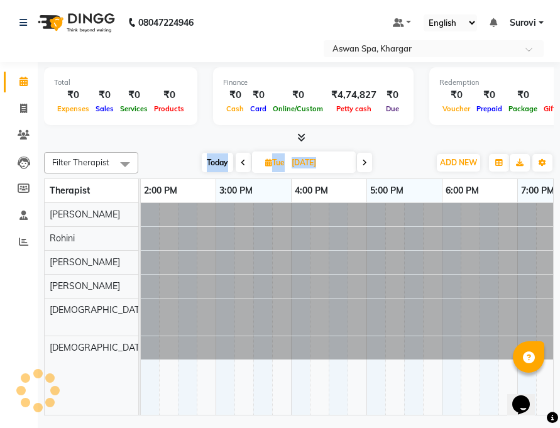
click at [241, 162] on icon at bounding box center [243, 163] width 5 height 8
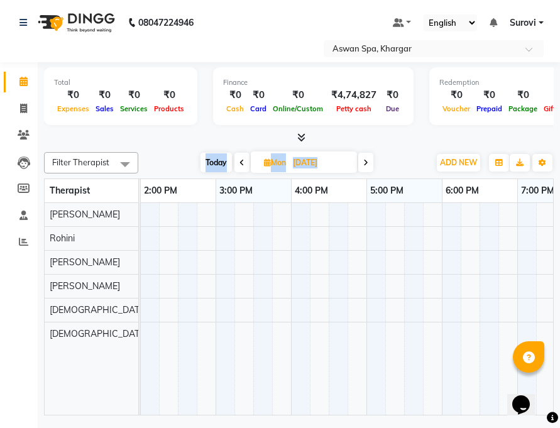
click at [241, 162] on icon at bounding box center [242, 163] width 5 height 8
click at [241, 162] on icon at bounding box center [243, 163] width 5 height 8
click at [243, 162] on icon at bounding box center [245, 163] width 5 height 8
click at [241, 162] on icon at bounding box center [243, 163] width 5 height 8
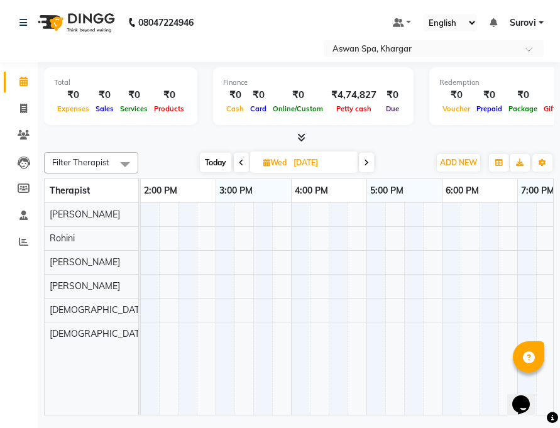
click at [241, 162] on icon at bounding box center [241, 163] width 5 height 8
click at [241, 162] on icon at bounding box center [243, 163] width 5 height 8
click at [241, 162] on icon at bounding box center [242, 163] width 5 height 8
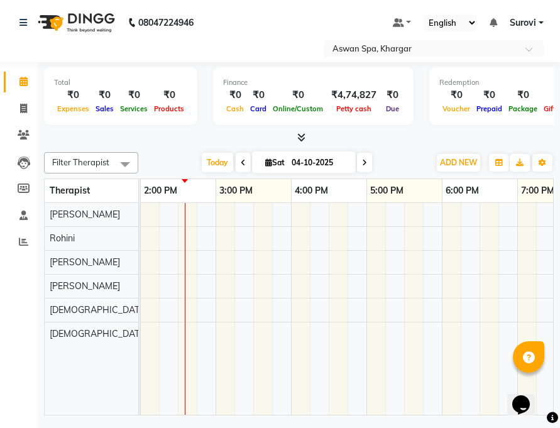
click at [241, 162] on icon at bounding box center [243, 163] width 5 height 8
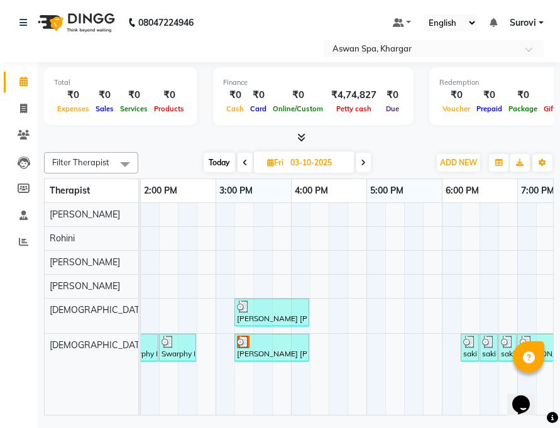
click at [367, 158] on span at bounding box center [363, 162] width 15 height 19
type input "04-10-2025"
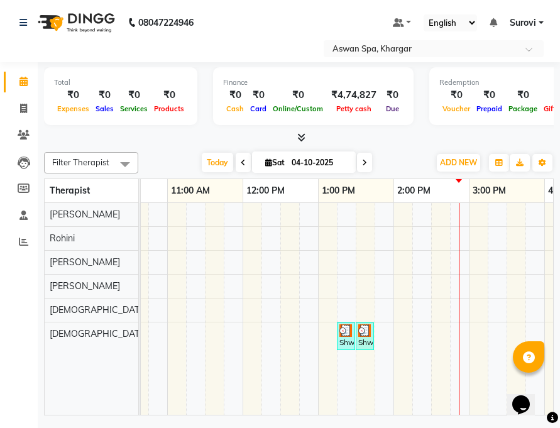
scroll to position [0, 273]
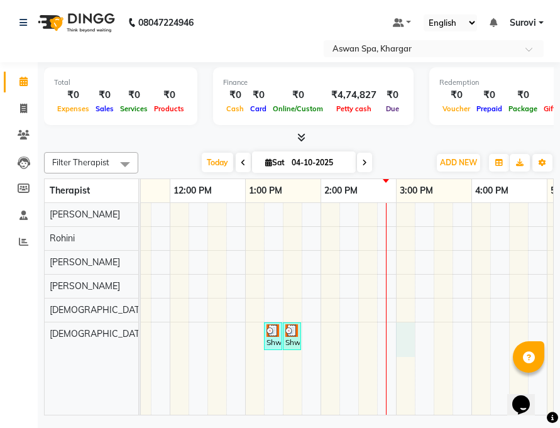
click at [398, 336] on div "Shwat A - 1604, TK02, 01:15 PM-01:25 PM, Eyebrow Shwat A - 1604, TK02, 01:30 PM…" at bounding box center [358, 309] width 981 height 212
select select "66230"
select select "tentative"
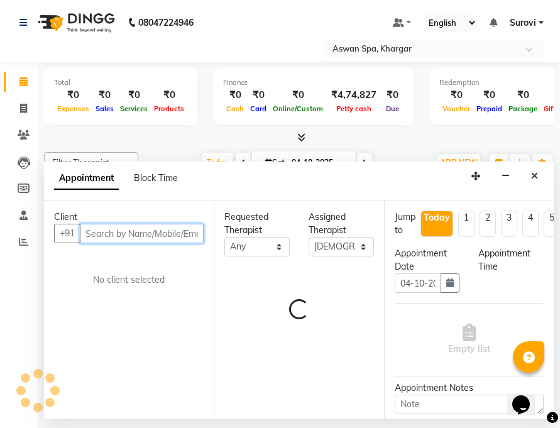
select select "900"
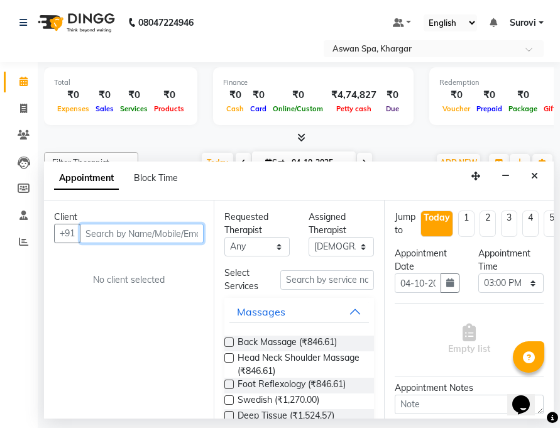
click at [148, 235] on input "text" at bounding box center [142, 233] width 124 height 19
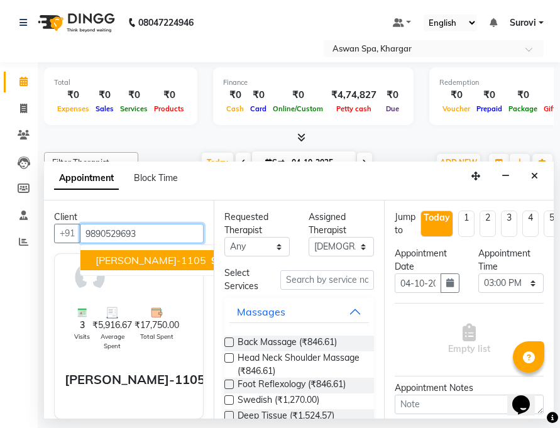
click at [149, 257] on span "[PERSON_NAME]-1105" at bounding box center [151, 260] width 111 height 13
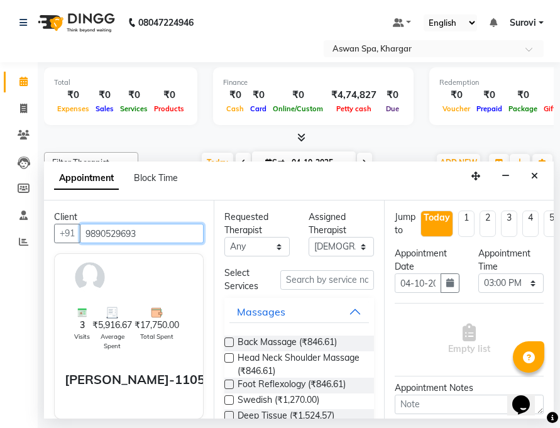
type input "9890529693"
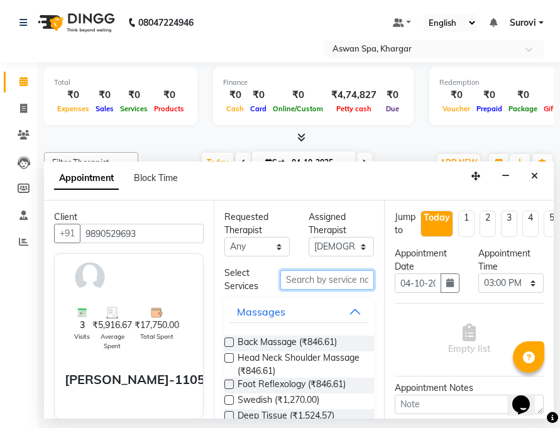
click at [333, 270] on input "text" at bounding box center [326, 279] width 93 height 19
click at [341, 313] on button "Massages" at bounding box center [299, 312] width 139 height 23
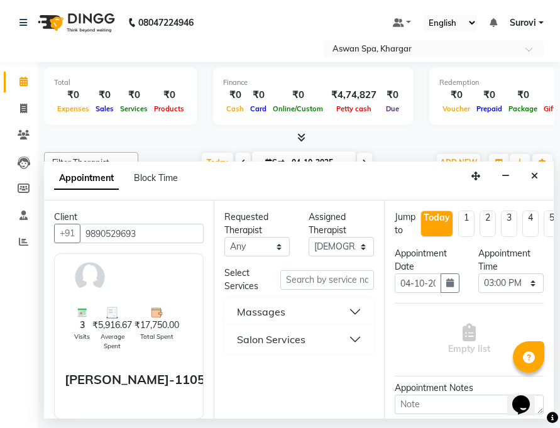
click at [348, 339] on button "Salon Services" at bounding box center [299, 339] width 139 height 23
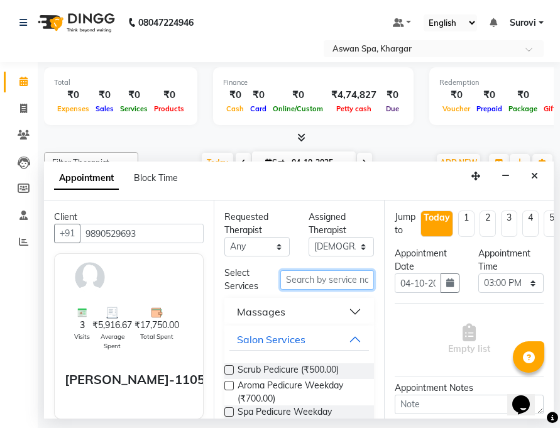
click at [336, 276] on input "text" at bounding box center [326, 279] width 93 height 19
type input "S"
click at [333, 283] on input "S" at bounding box center [326, 279] width 93 height 19
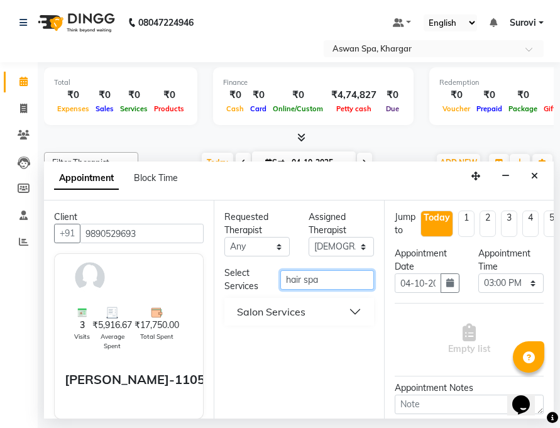
type input "hair spa"
click at [320, 307] on button "Salon Services" at bounding box center [299, 312] width 139 height 23
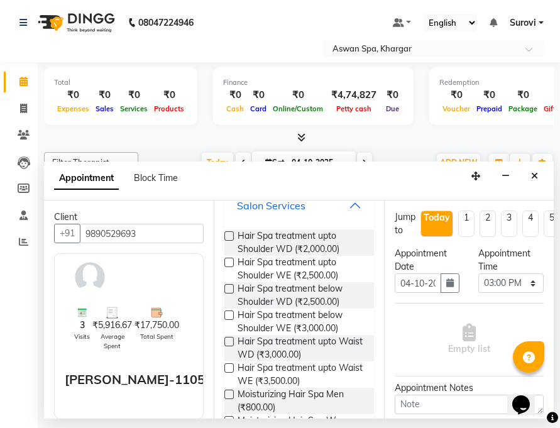
scroll to position [189, 0]
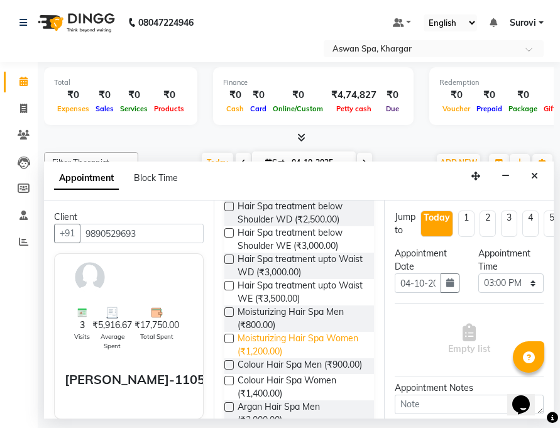
click at [294, 347] on span "Moisturizing Hair Spa Women (₹1,200.00)" at bounding box center [301, 345] width 126 height 26
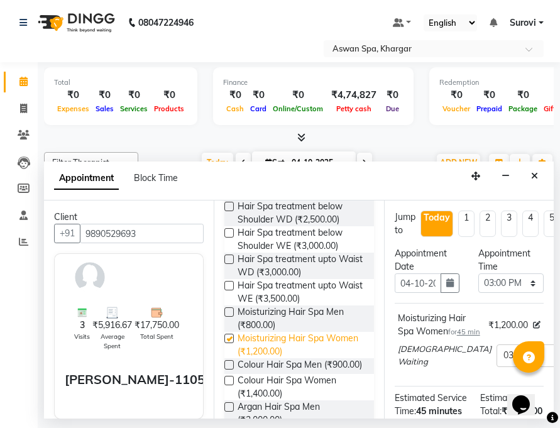
checkbox input "false"
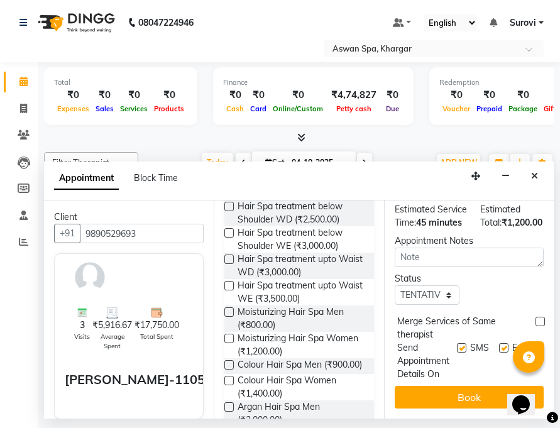
scroll to position [224, 0]
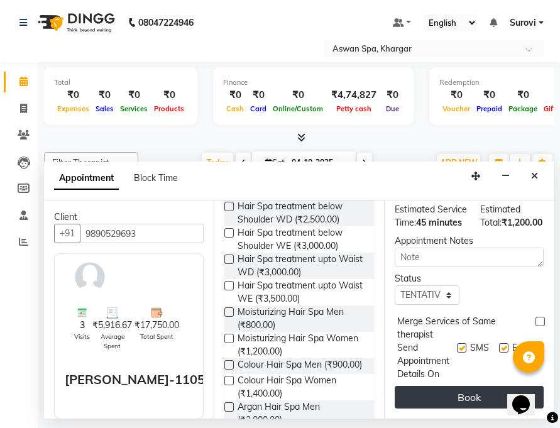
click at [454, 389] on button "Book" at bounding box center [469, 397] width 149 height 23
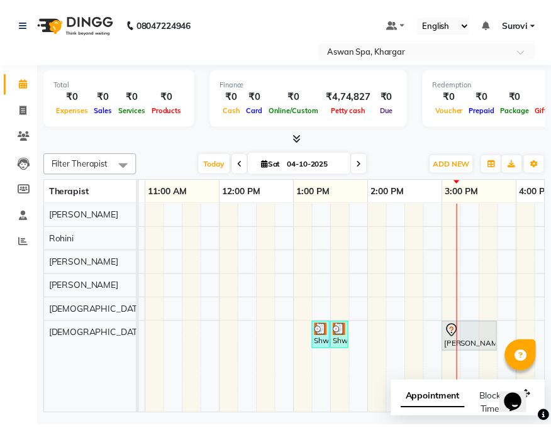
scroll to position [0, 223]
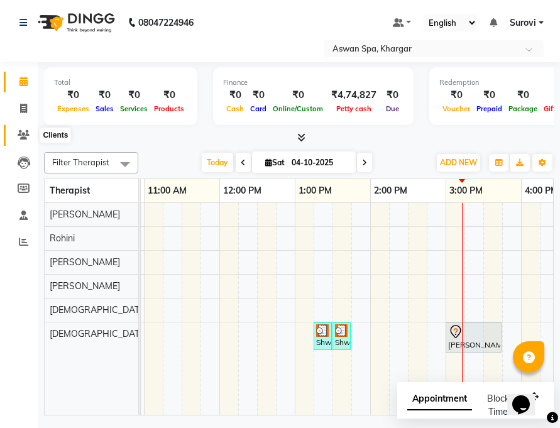
click at [20, 136] on icon at bounding box center [24, 134] width 12 height 9
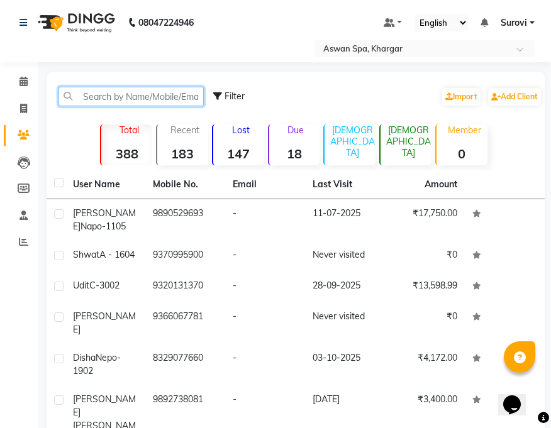
click at [130, 100] on input "text" at bounding box center [130, 96] width 145 height 19
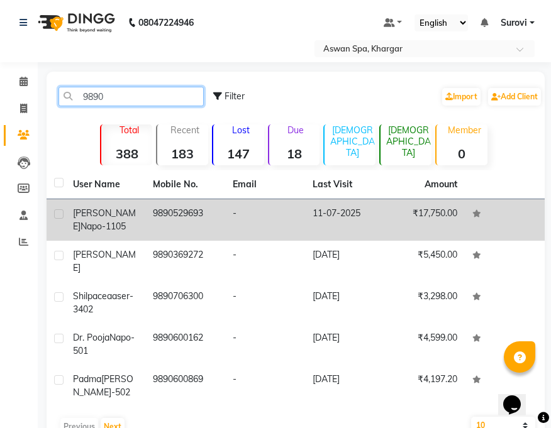
type input "9890"
click at [214, 210] on td "9890529693" at bounding box center [185, 220] width 80 height 42
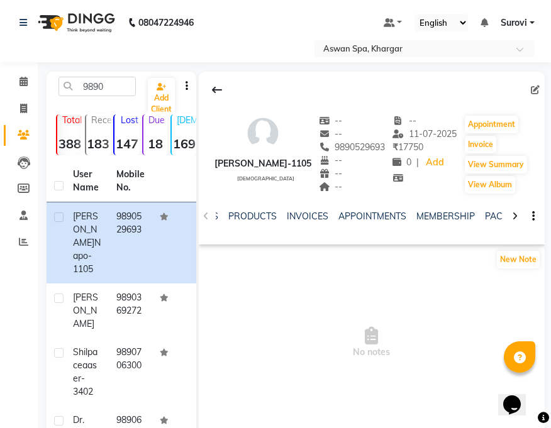
scroll to position [0, 150]
click at [452, 213] on link "MEMBERSHIP" at bounding box center [444, 216] width 58 height 11
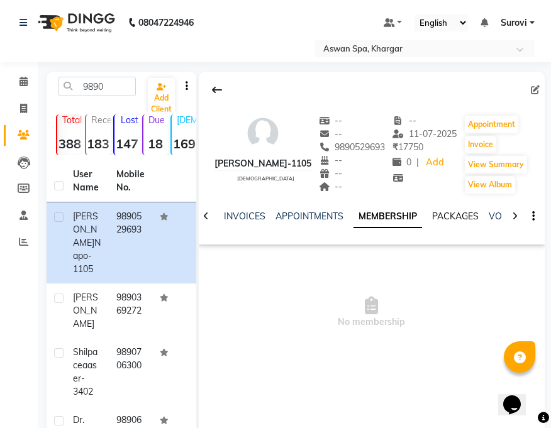
click at [462, 219] on link "PACKAGES" at bounding box center [455, 216] width 47 height 11
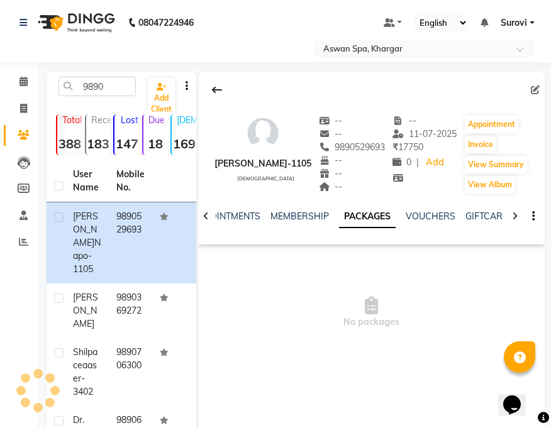
scroll to position [0, 234]
click at [421, 218] on link "VOUCHERS" at bounding box center [419, 216] width 50 height 11
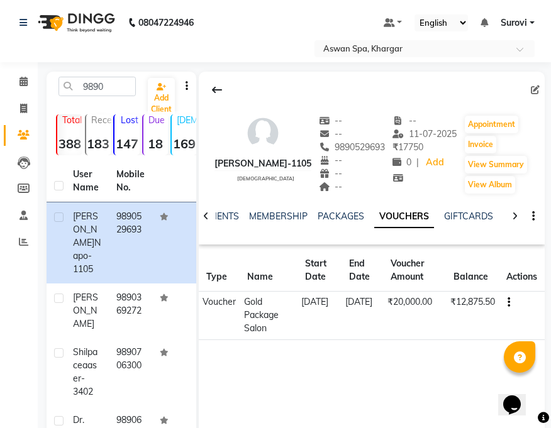
click at [512, 215] on icon at bounding box center [515, 216] width 6 height 9
click at [514, 213] on icon at bounding box center [515, 216] width 6 height 9
click at [204, 209] on div at bounding box center [206, 215] width 14 height 25
click at [20, 77] on icon at bounding box center [23, 81] width 8 height 9
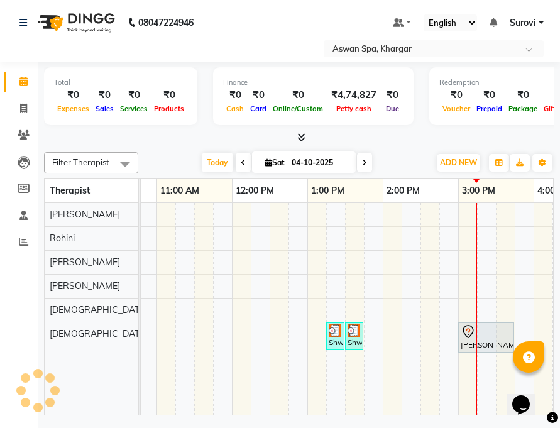
scroll to position [0, 391]
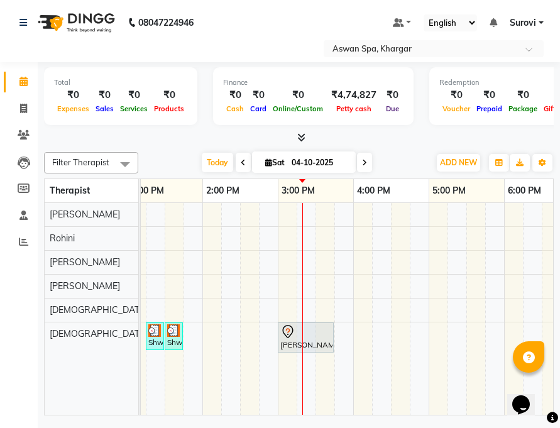
click at [291, 339] on div "[PERSON_NAME]-1105, TK03, 03:00 PM-03:45 PM, Moisturizing Hair Spa Women" at bounding box center [305, 337] width 53 height 26
